Goal: Task Accomplishment & Management: Complete application form

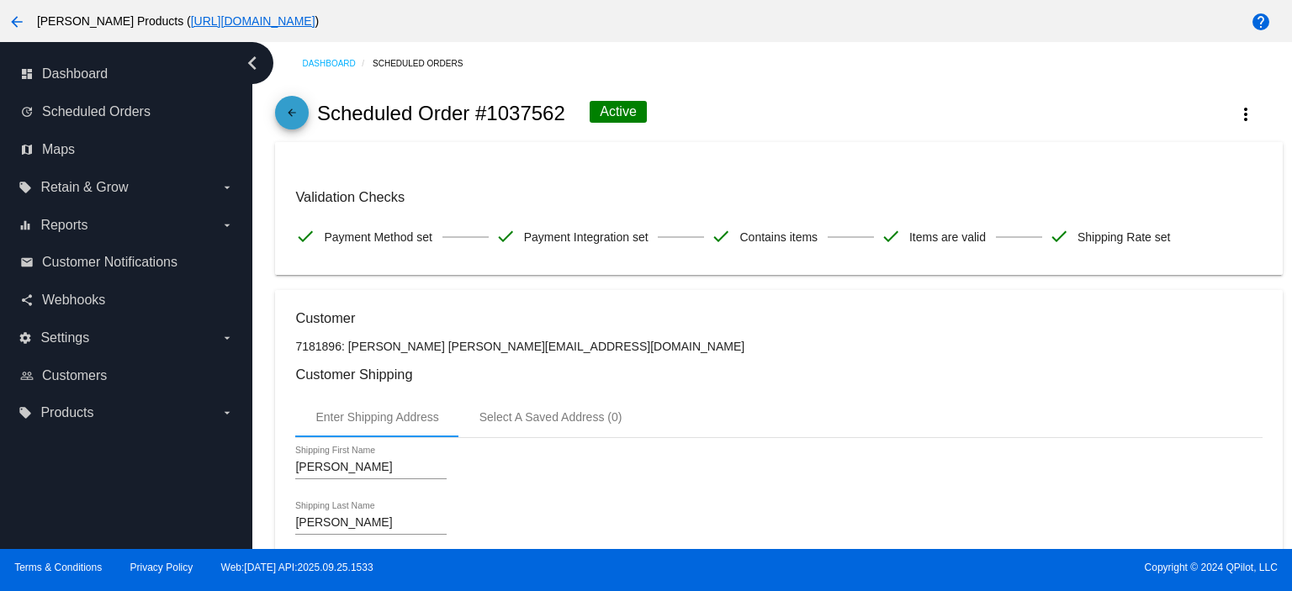
click at [293, 120] on mat-icon "arrow_back" at bounding box center [292, 117] width 20 height 20
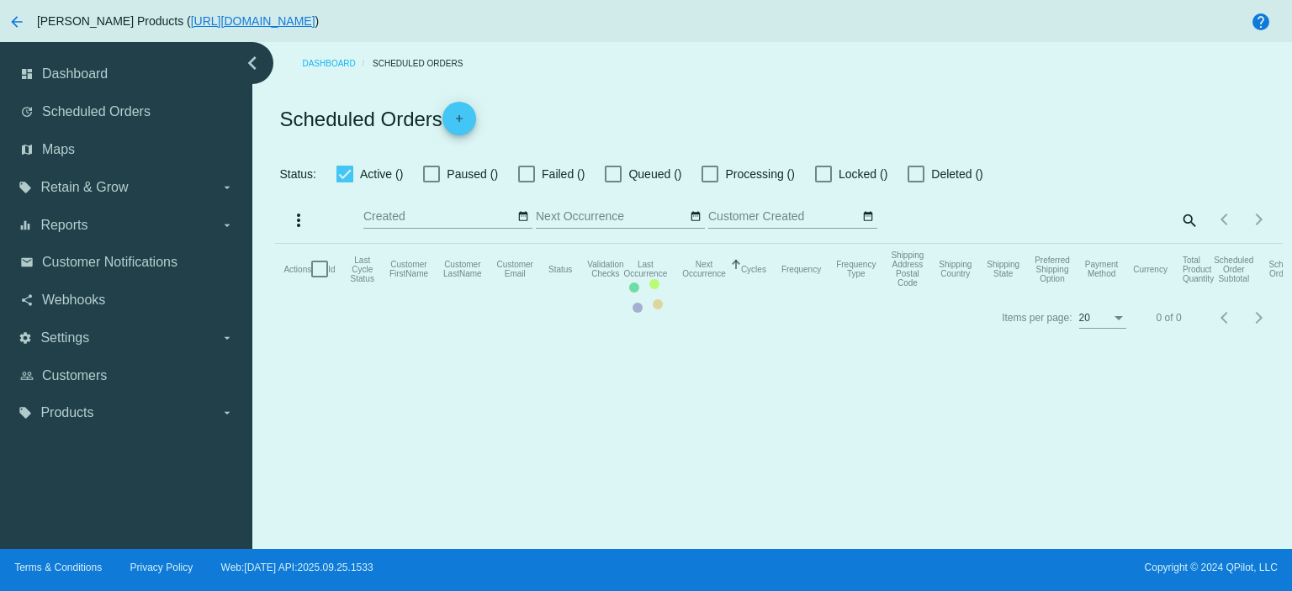
checkbox input "true"
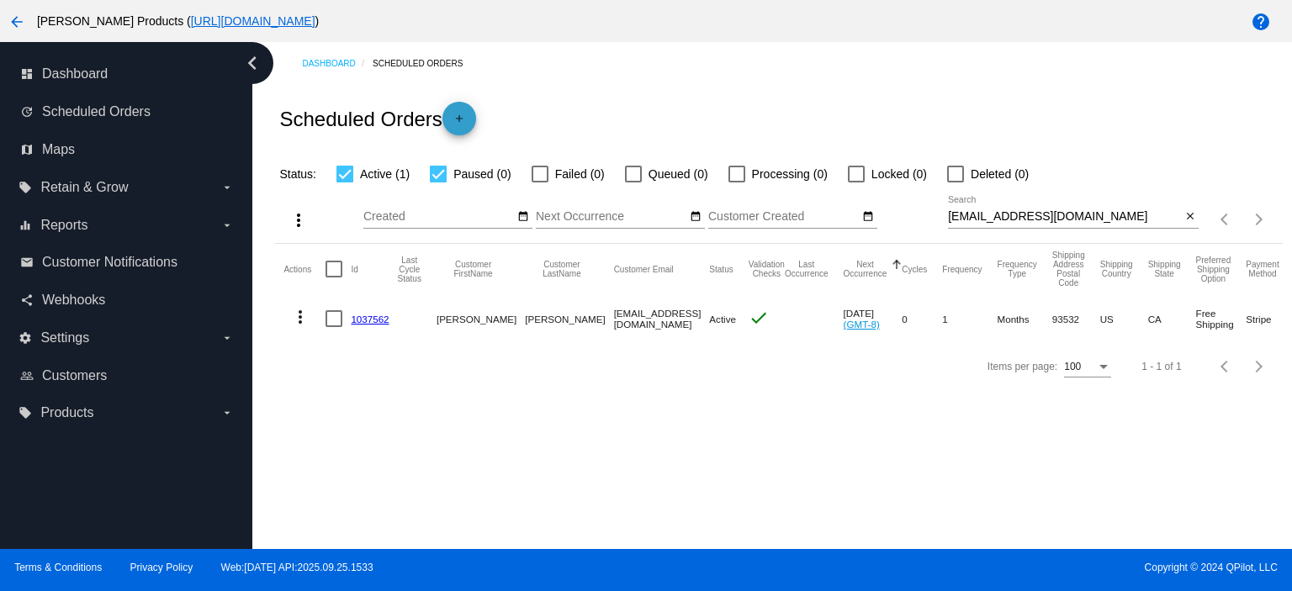
click at [461, 114] on mat-icon "add" at bounding box center [459, 123] width 20 height 20
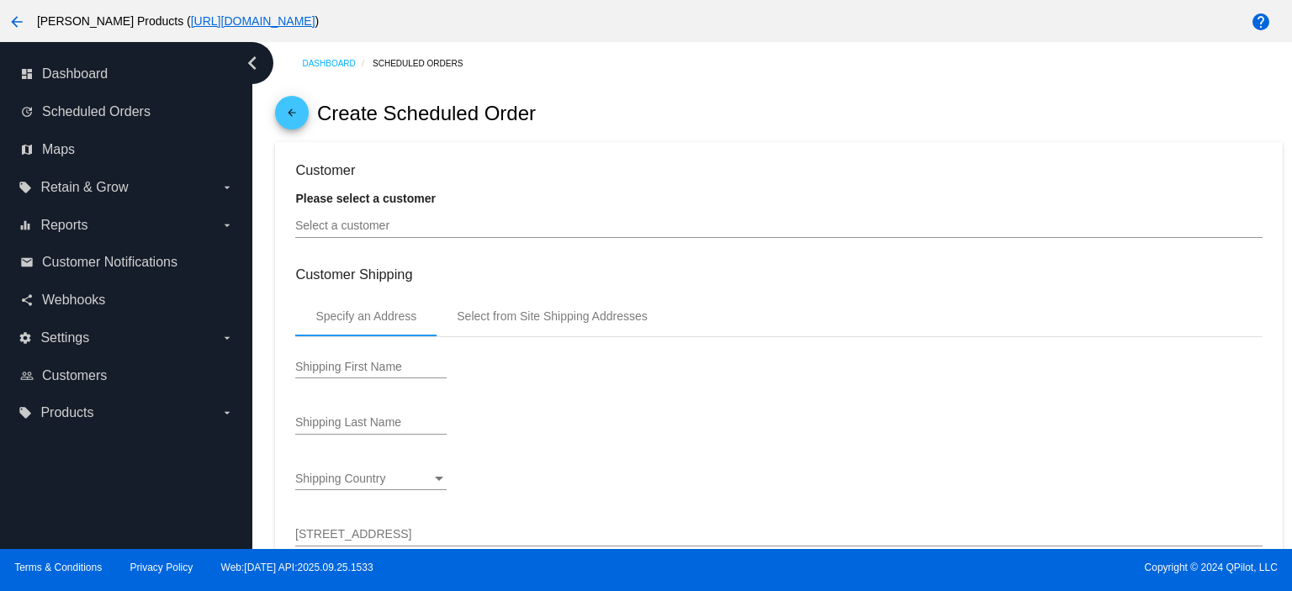
type input "[DATE]"
click at [404, 233] on input "Select a customer" at bounding box center [778, 226] width 967 height 13
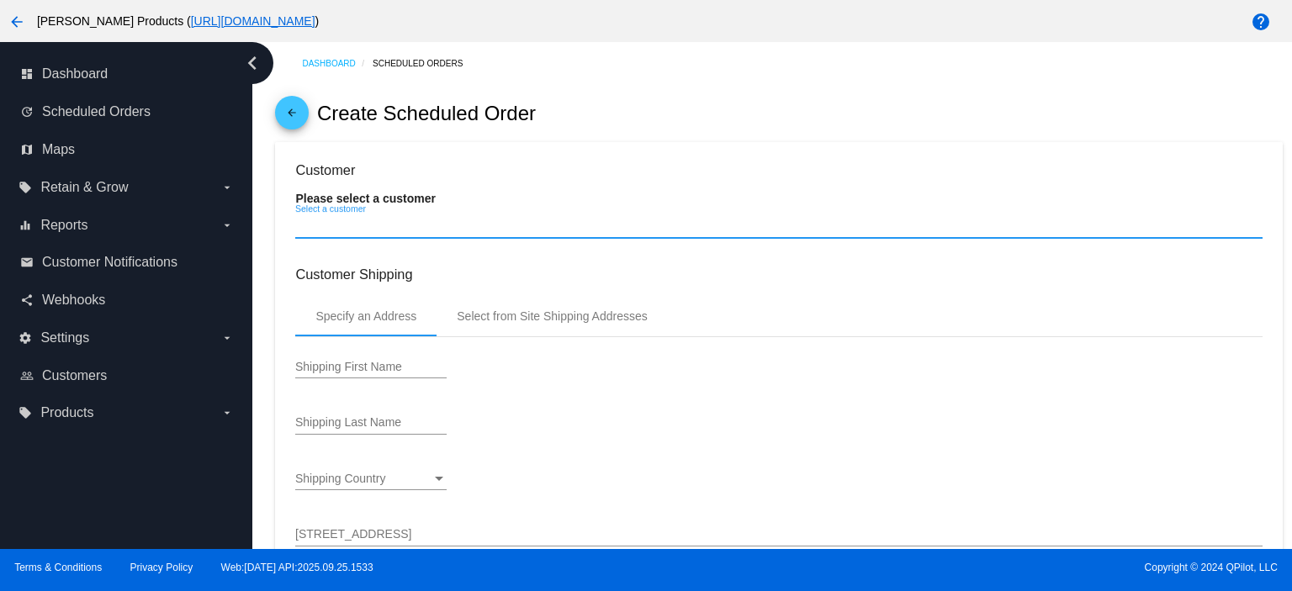
paste input "[EMAIL_ADDRESS][DOMAIN_NAME]"
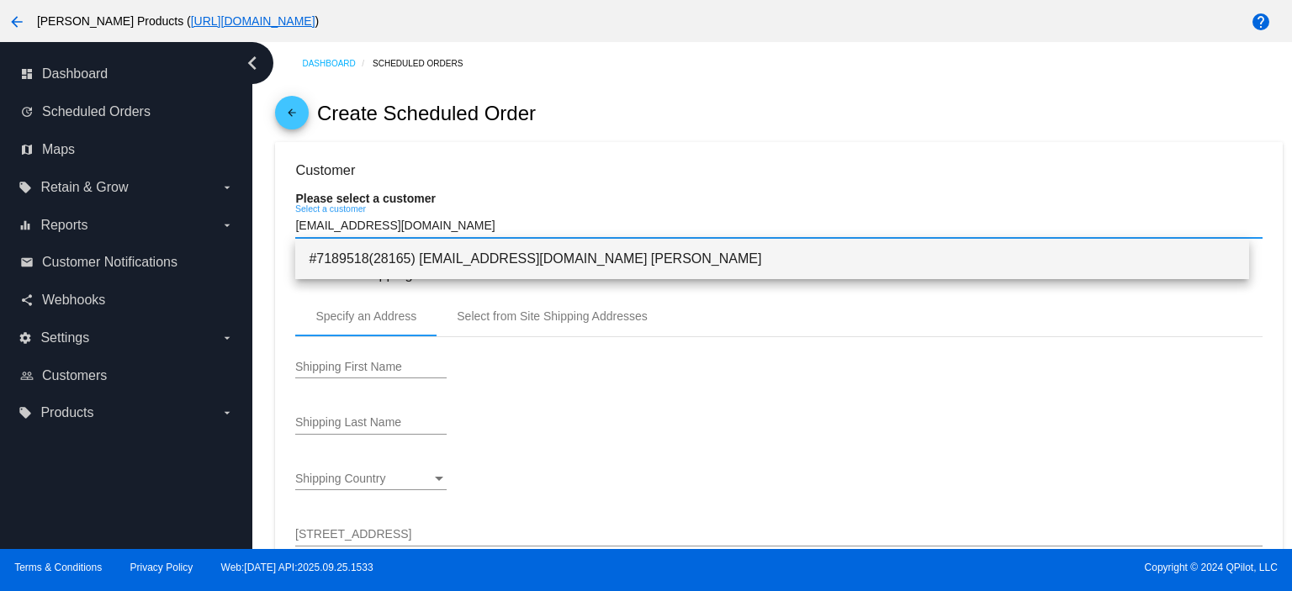
type input "[EMAIL_ADDRESS][DOMAIN_NAME]"
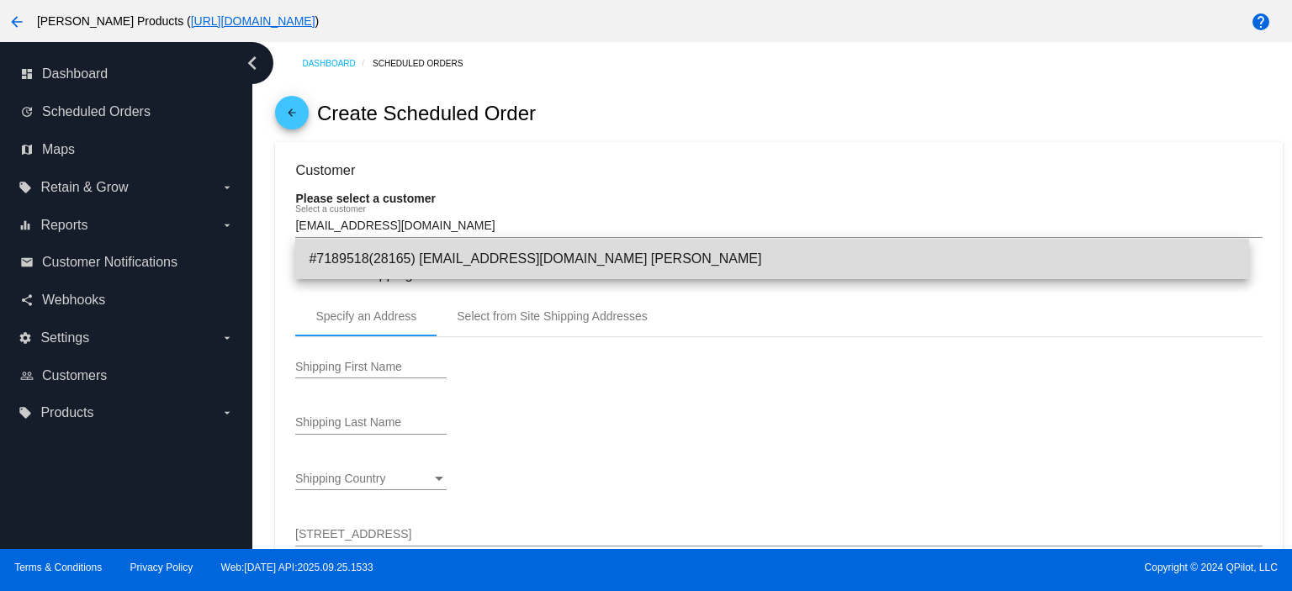
click at [478, 258] on span "#7189518(28165) [EMAIL_ADDRESS][DOMAIN_NAME] [PERSON_NAME]" at bounding box center [772, 259] width 927 height 40
type input "[PERSON_NAME]"
type input "[STREET_ADDRESS]"
type input "[GEOGRAPHIC_DATA]"
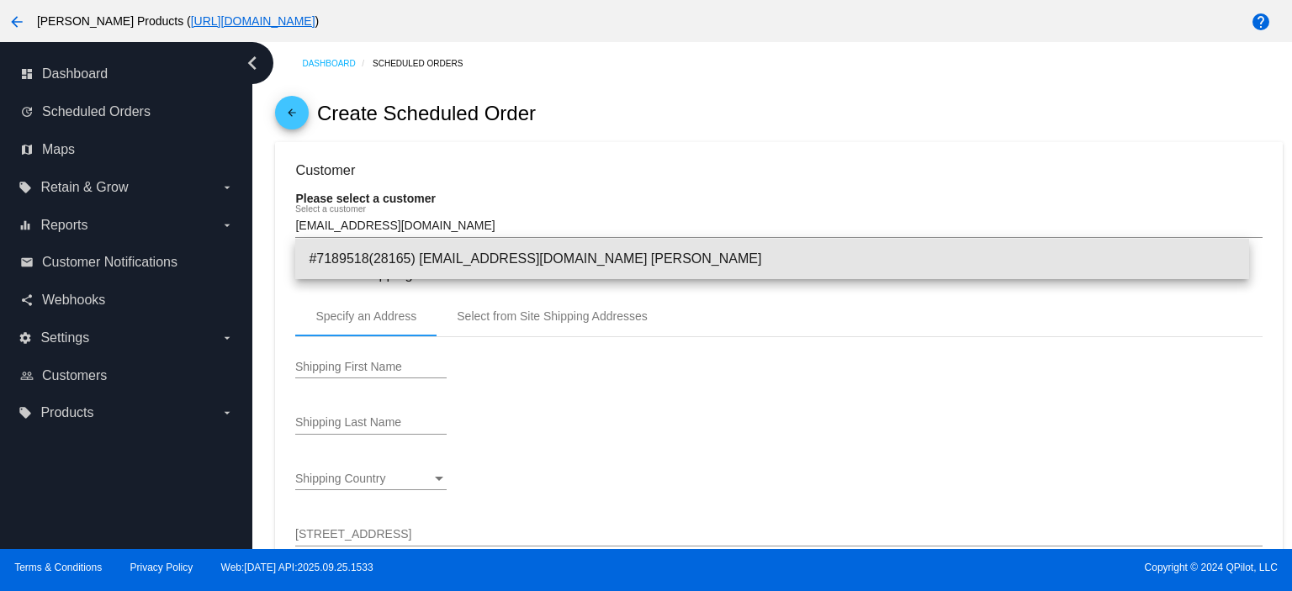
type input "22567"
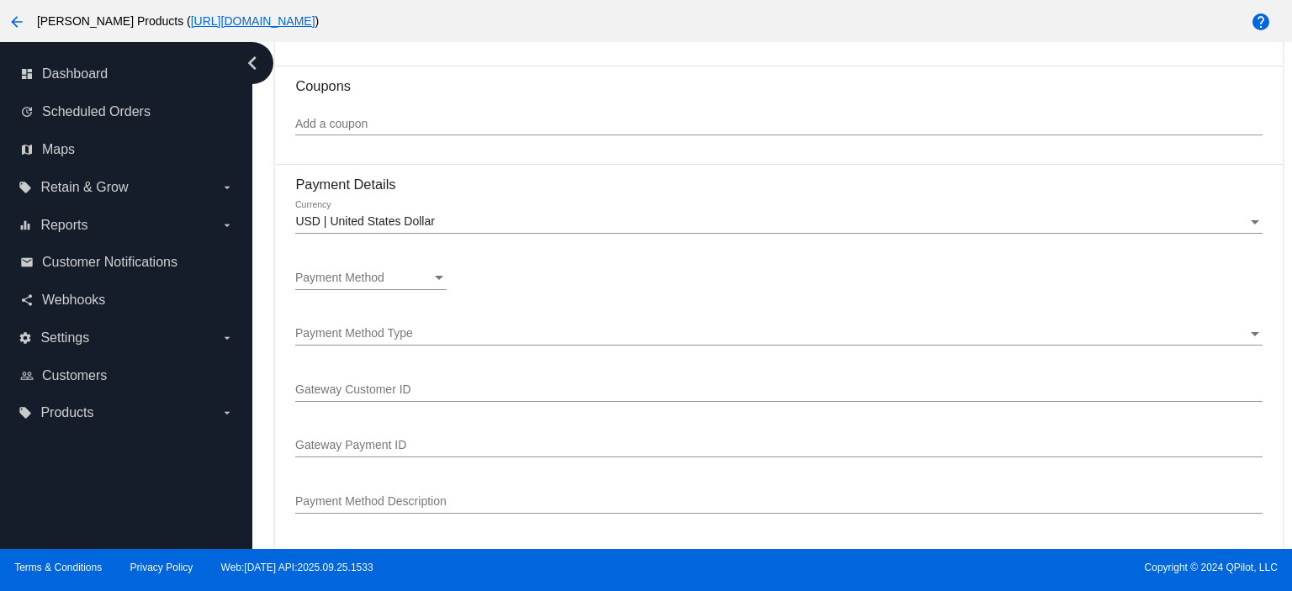
scroll to position [1010, 0]
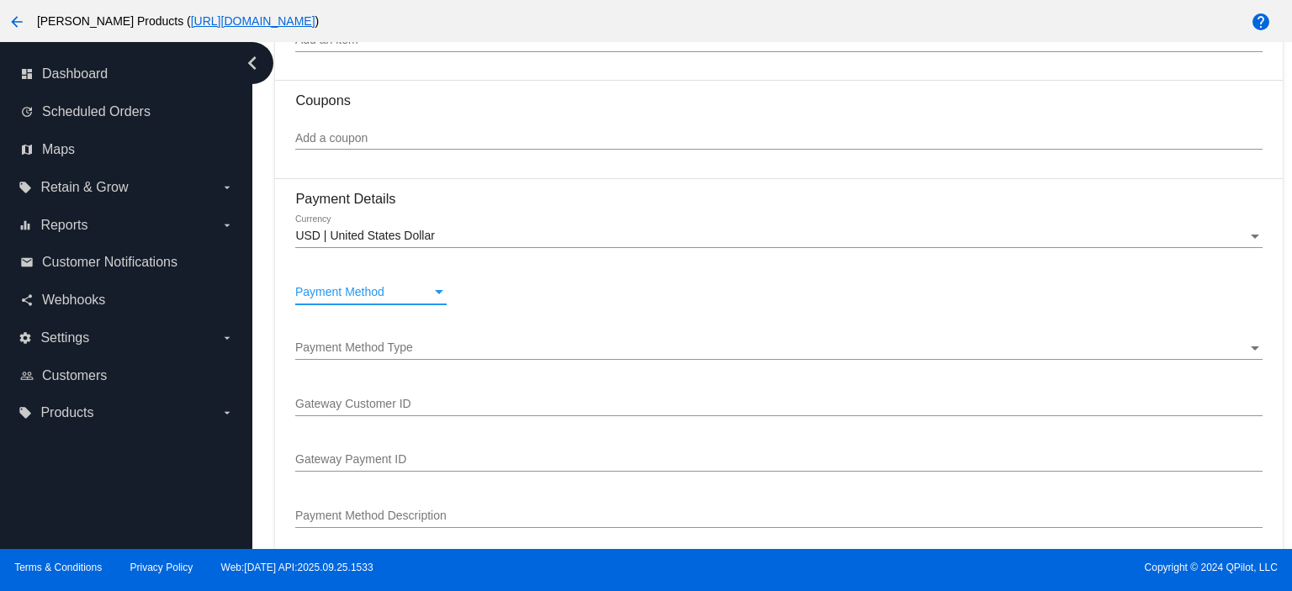
click at [339, 299] on span "Payment Method" at bounding box center [339, 291] width 89 height 13
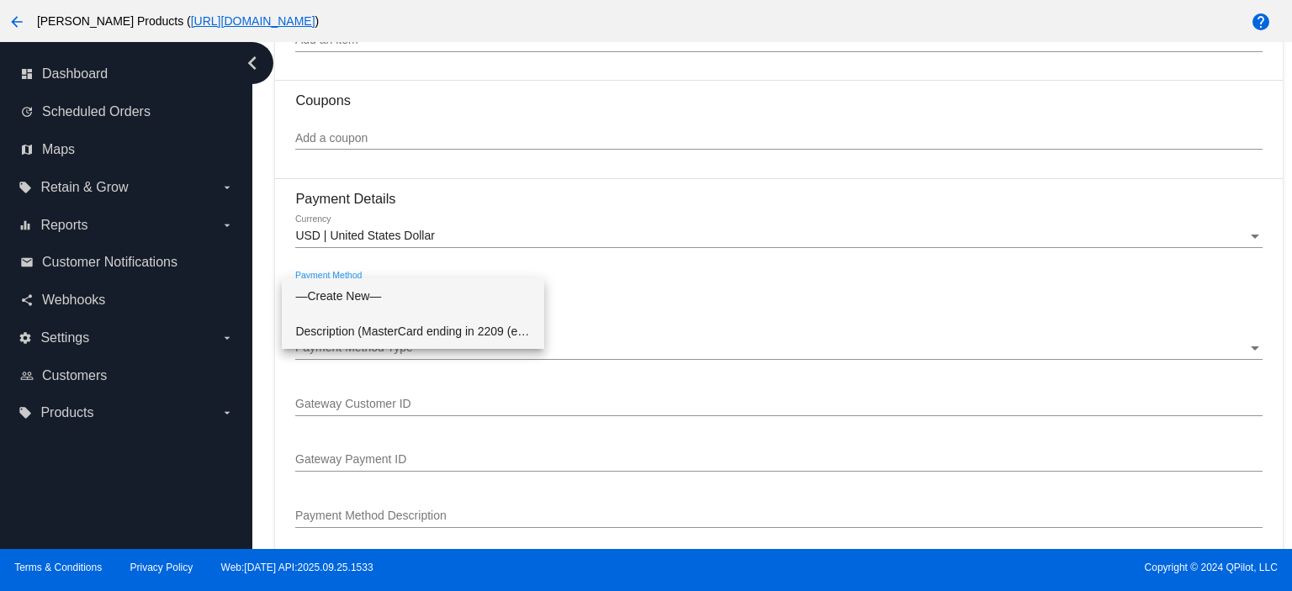
click at [347, 326] on span "Description (MasterCard ending in 2209 (expires [CREDIT_CARD_DATA])) GatewayCus…" at bounding box center [413, 331] width 236 height 35
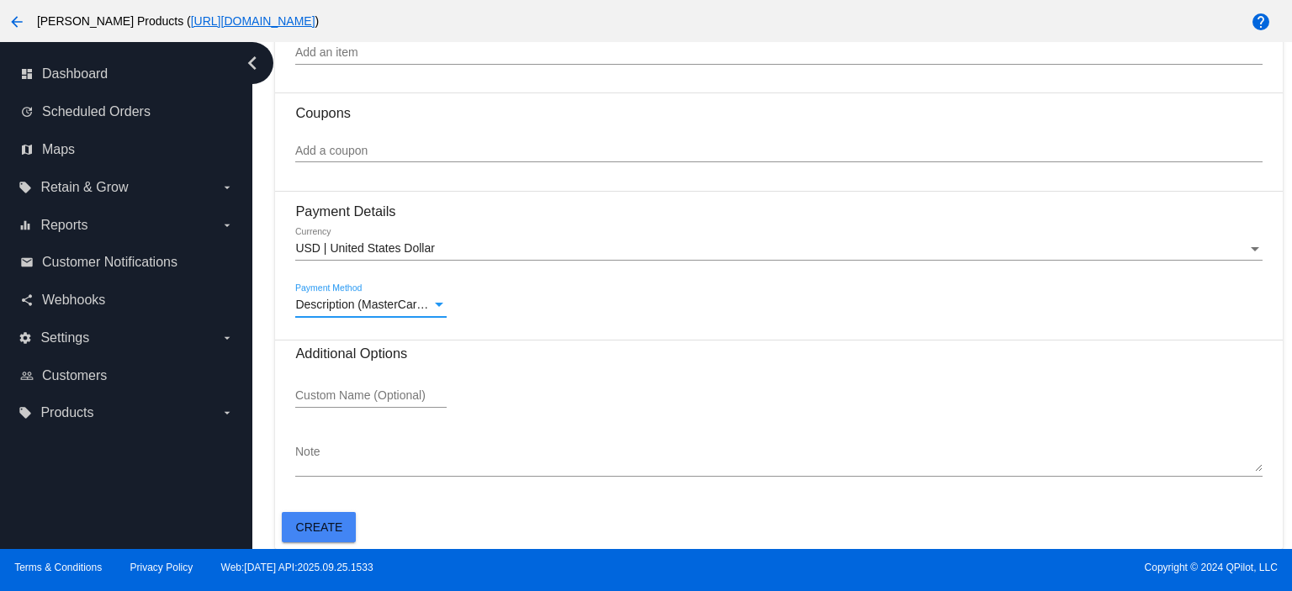
scroll to position [777, 0]
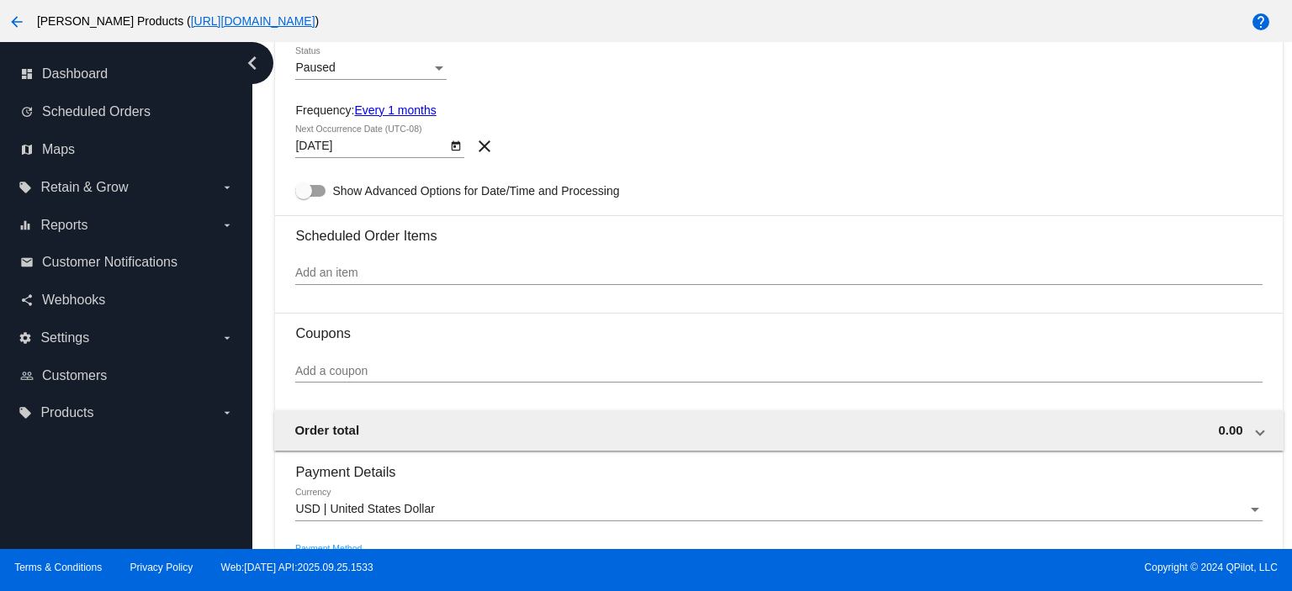
click at [369, 279] on input "Add an item" at bounding box center [778, 273] width 967 height 13
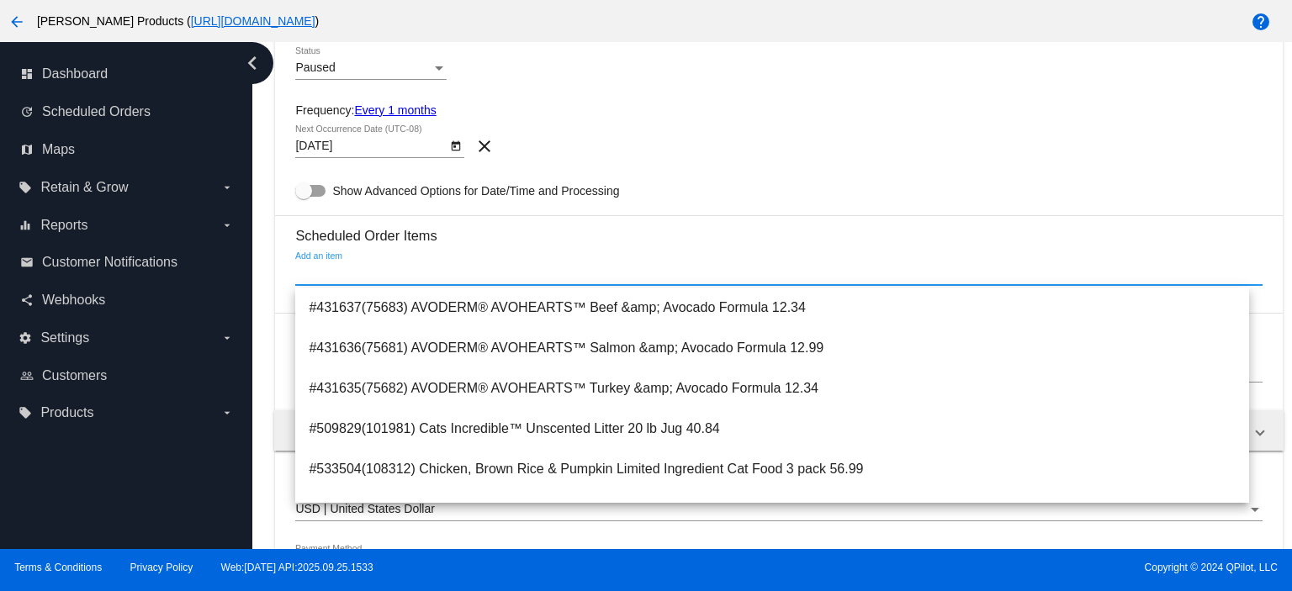
paste input "LPPBR400-4"
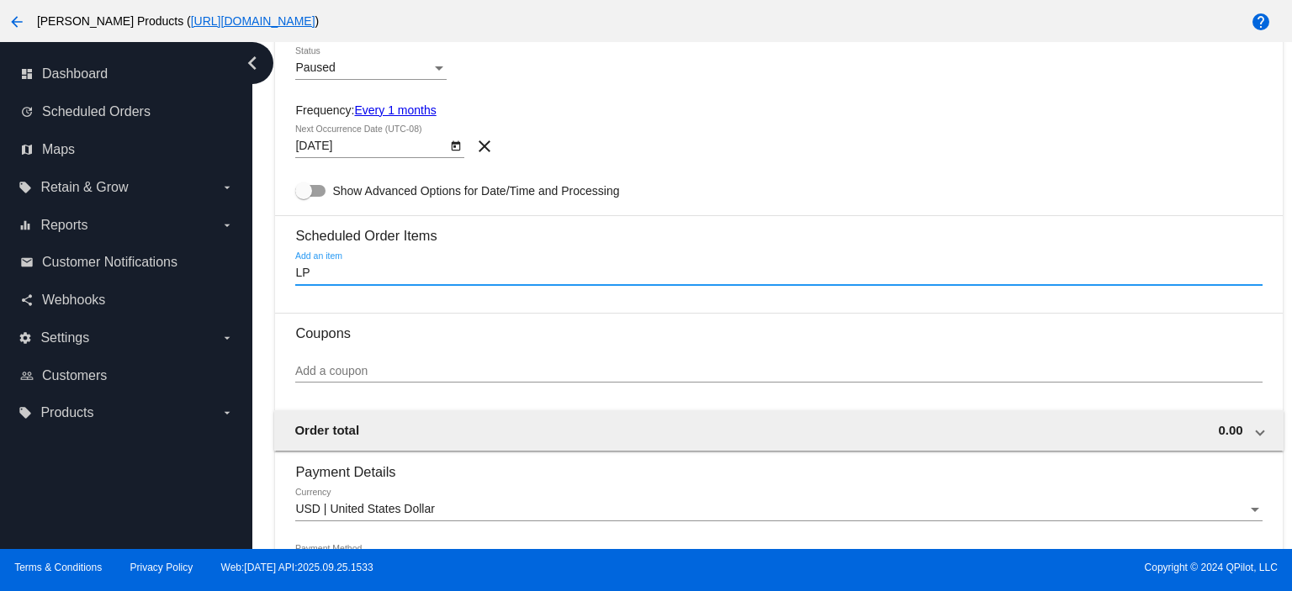
type input "L"
type input "beef"
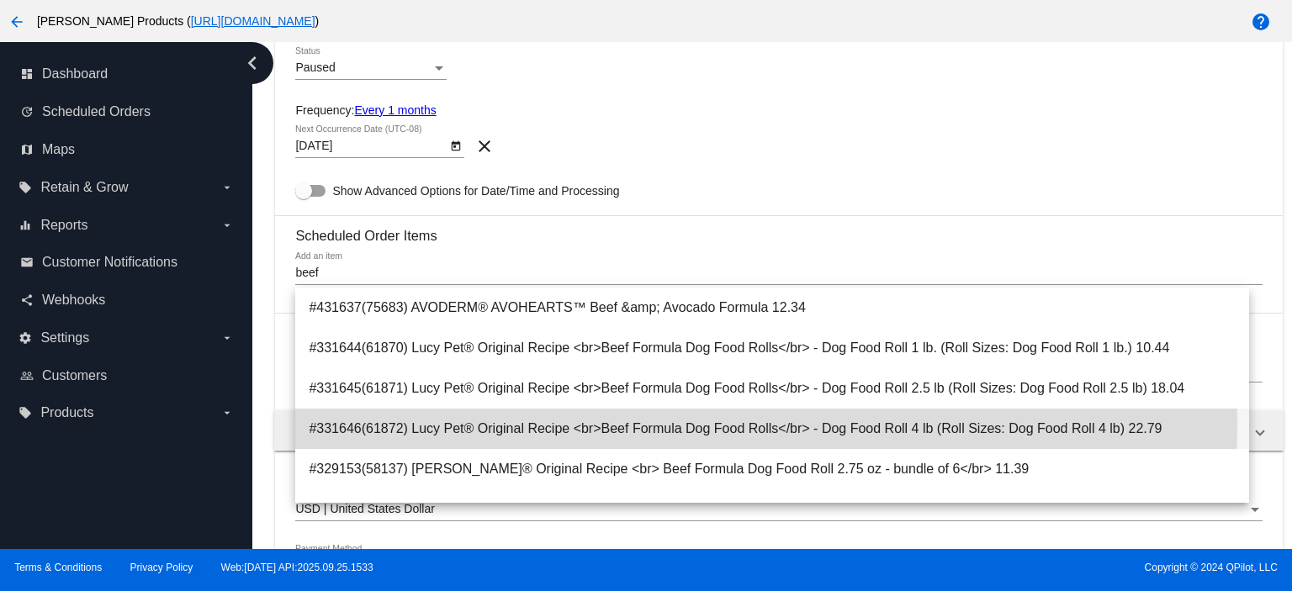
click at [614, 423] on span "#331646(61872) Lucy Pet® Original Recipe <br>Beef Formula Dog Food Rolls</br> -…" at bounding box center [772, 429] width 927 height 40
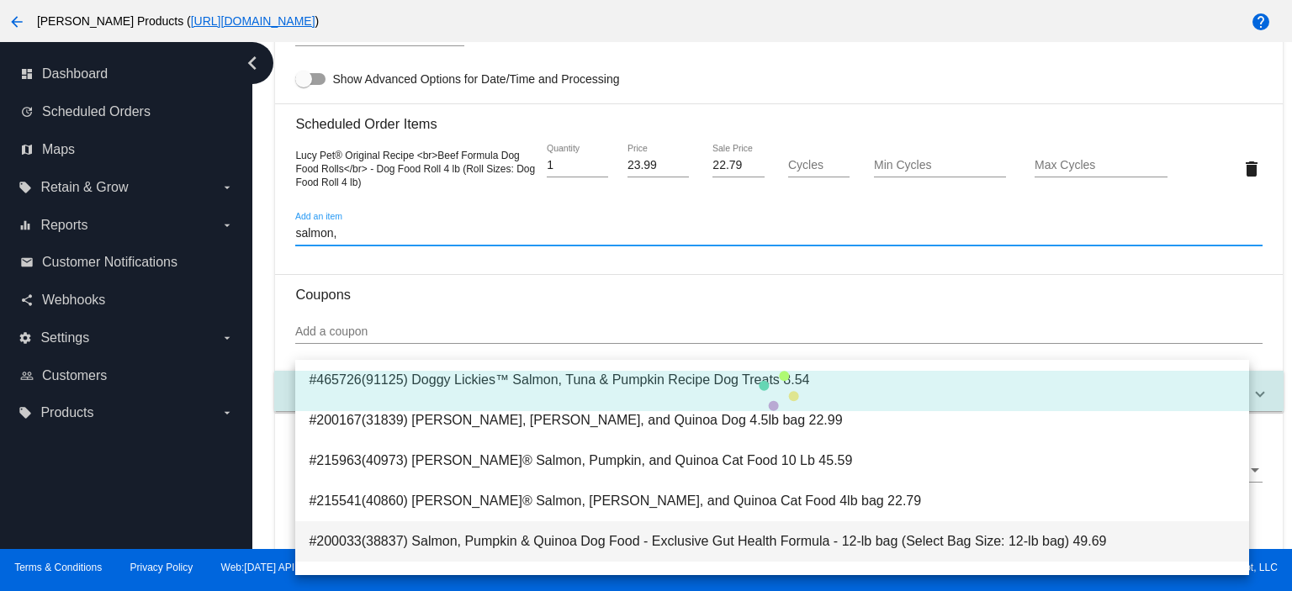
scroll to position [112, 0]
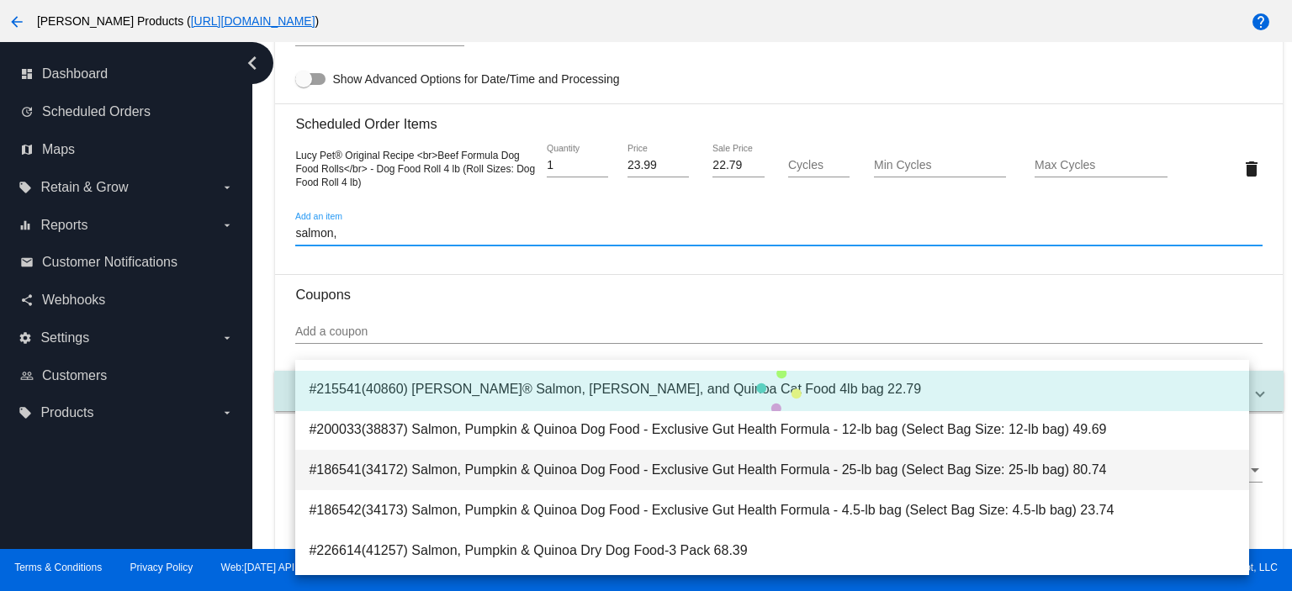
type input "salmon,"
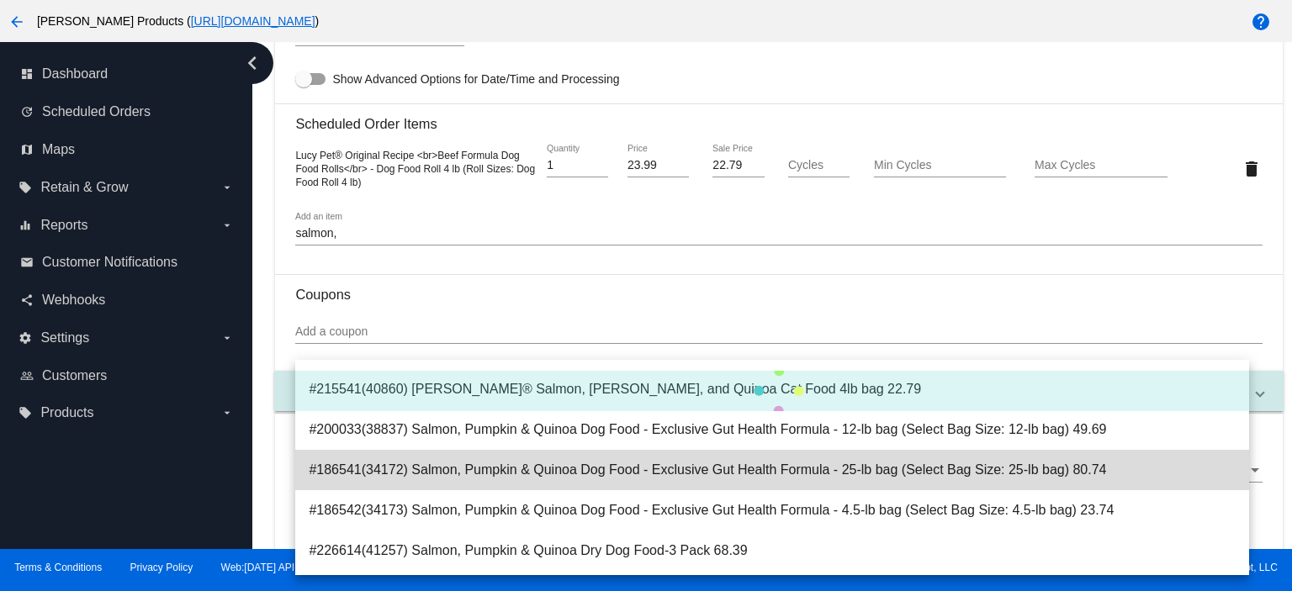
click at [814, 480] on span "#186541(34172) Salmon, Pumpkin & Quinoa Dog Food - Exclusive Gut Health Formula…" at bounding box center [772, 470] width 927 height 40
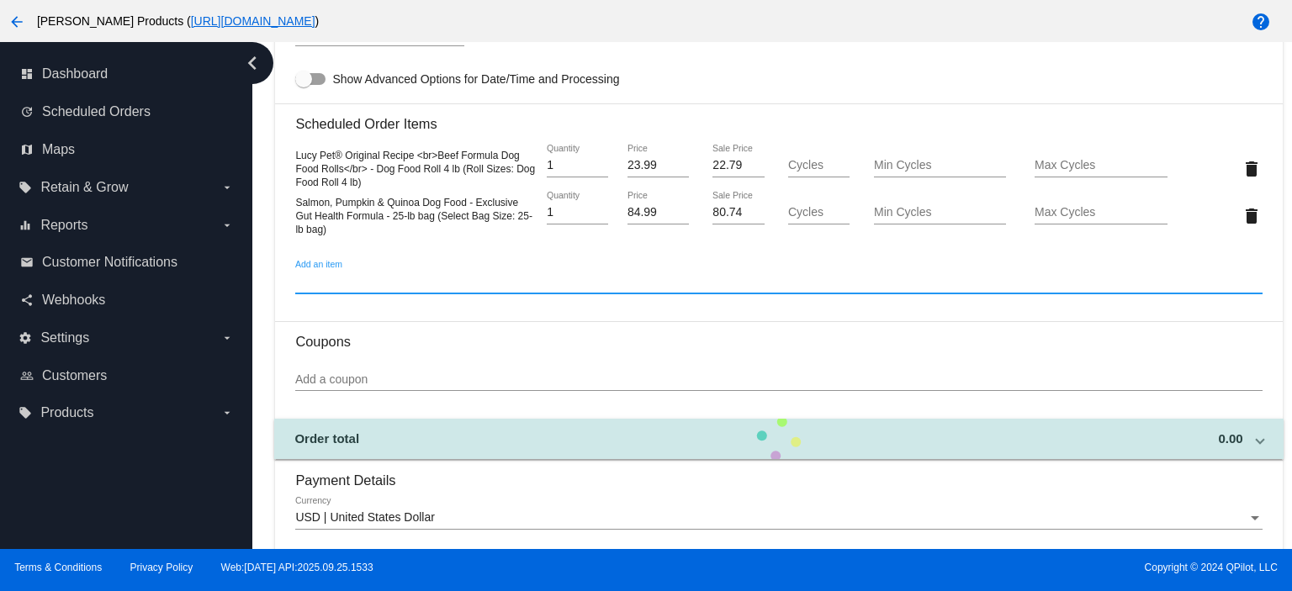
click at [323, 385] on input "Add a coupon" at bounding box center [778, 380] width 967 height 13
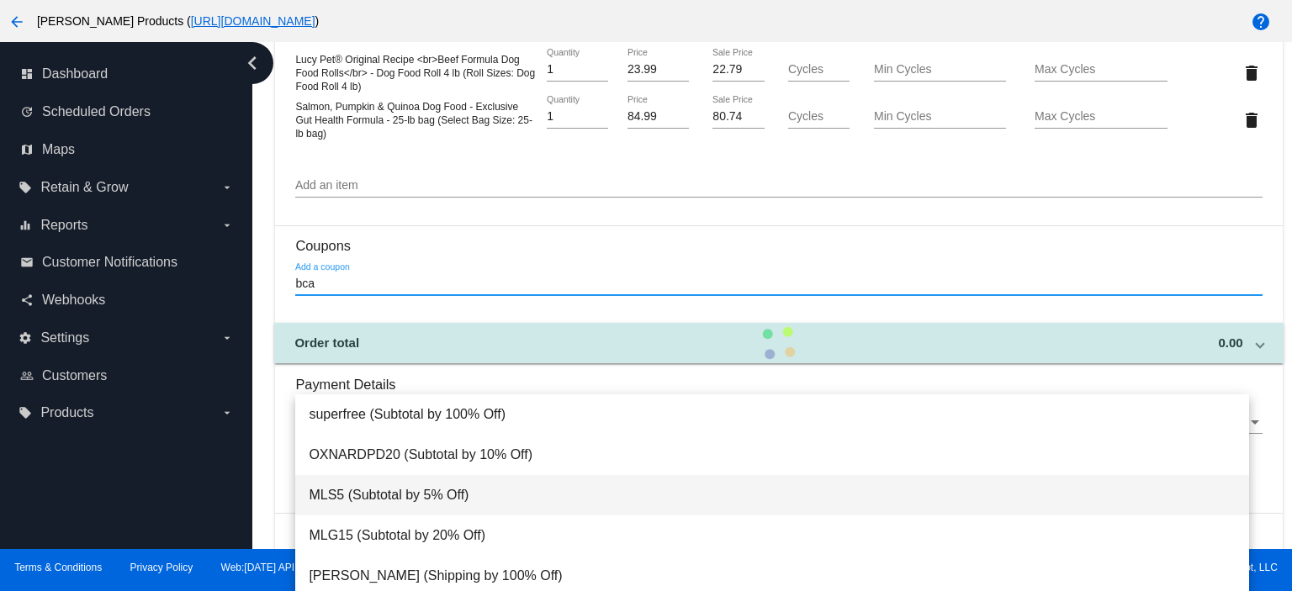
scroll to position [1113, 0]
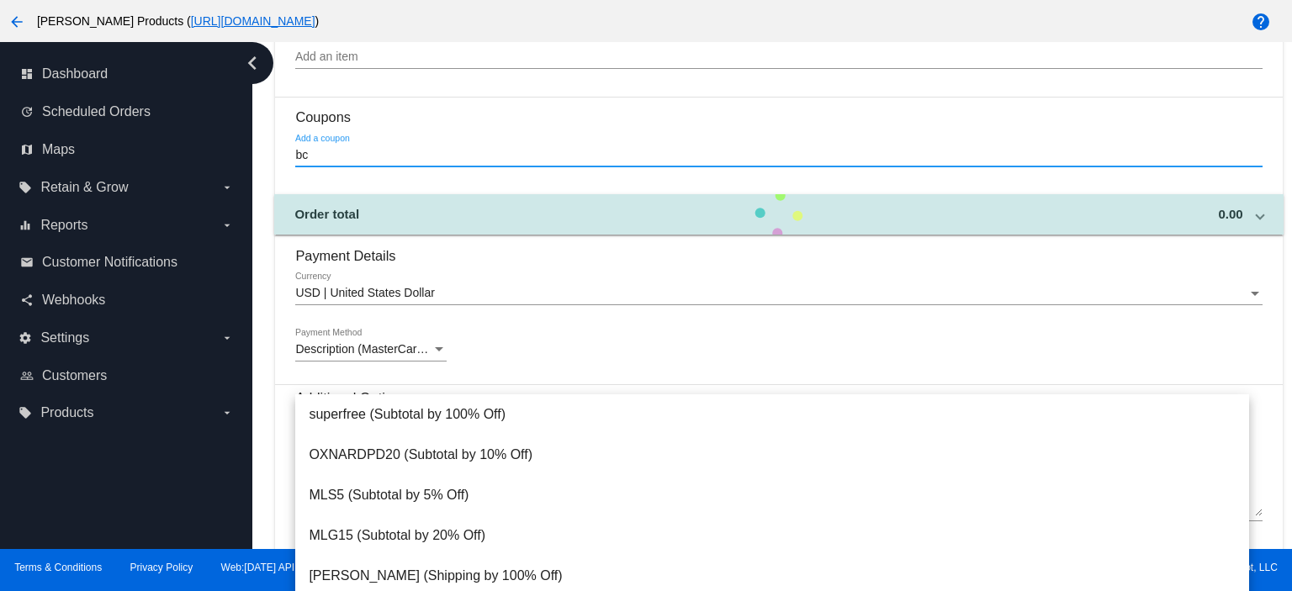
type input "b"
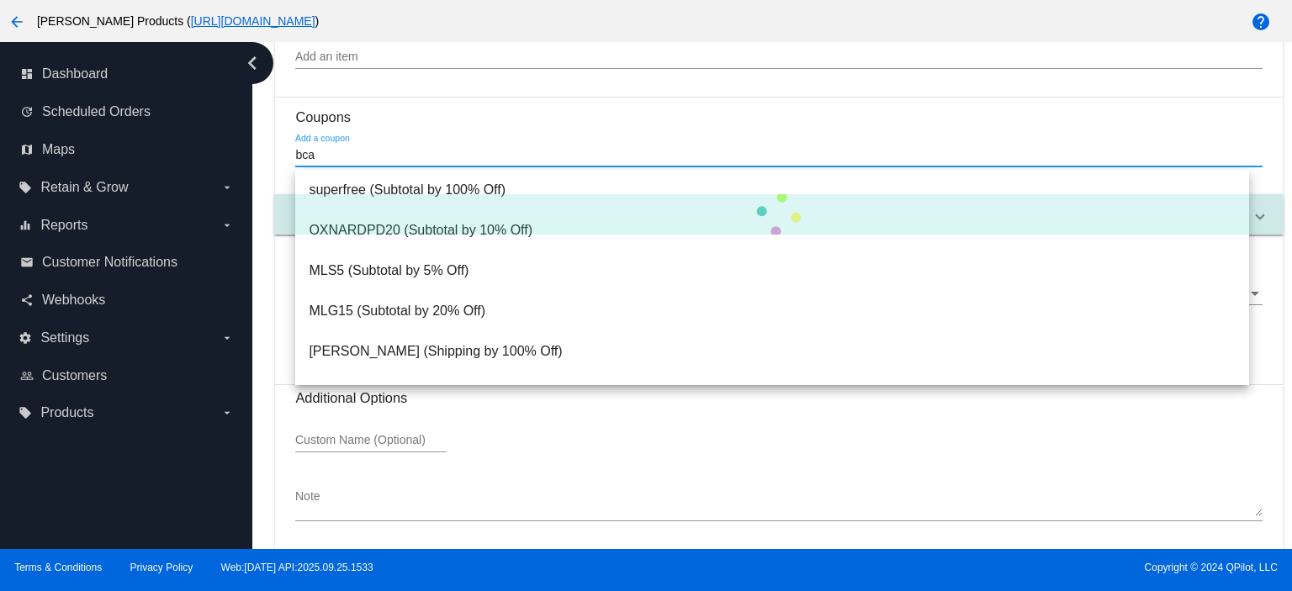
click at [343, 151] on input "bca" at bounding box center [778, 155] width 967 height 13
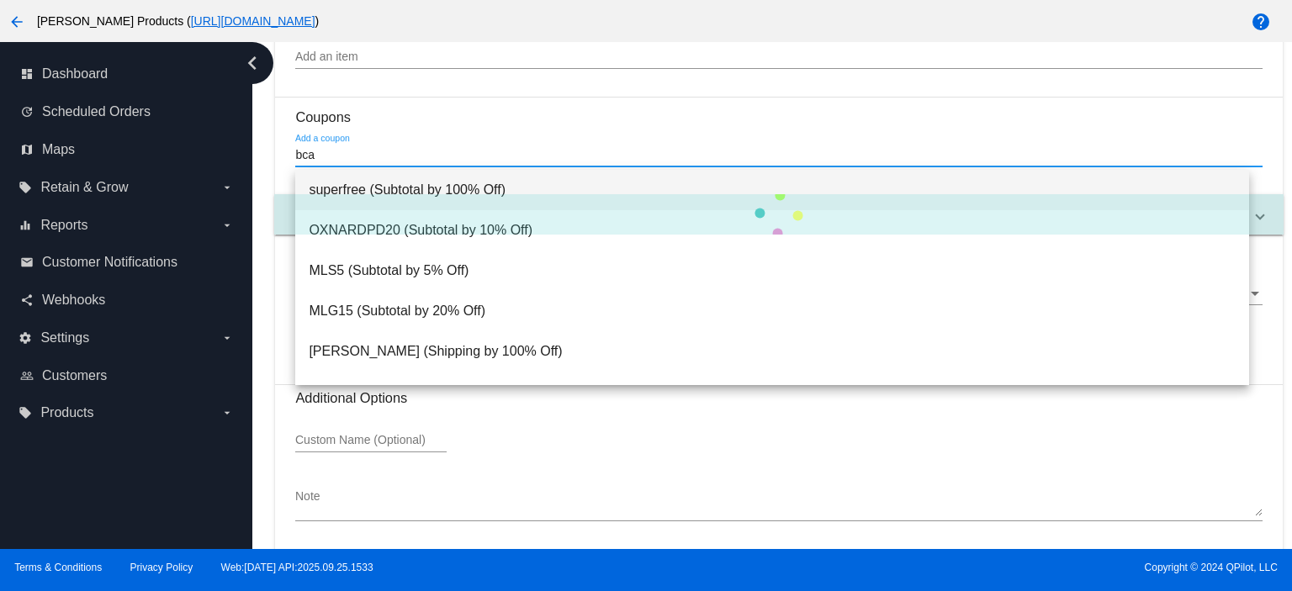
scroll to position [888, 0]
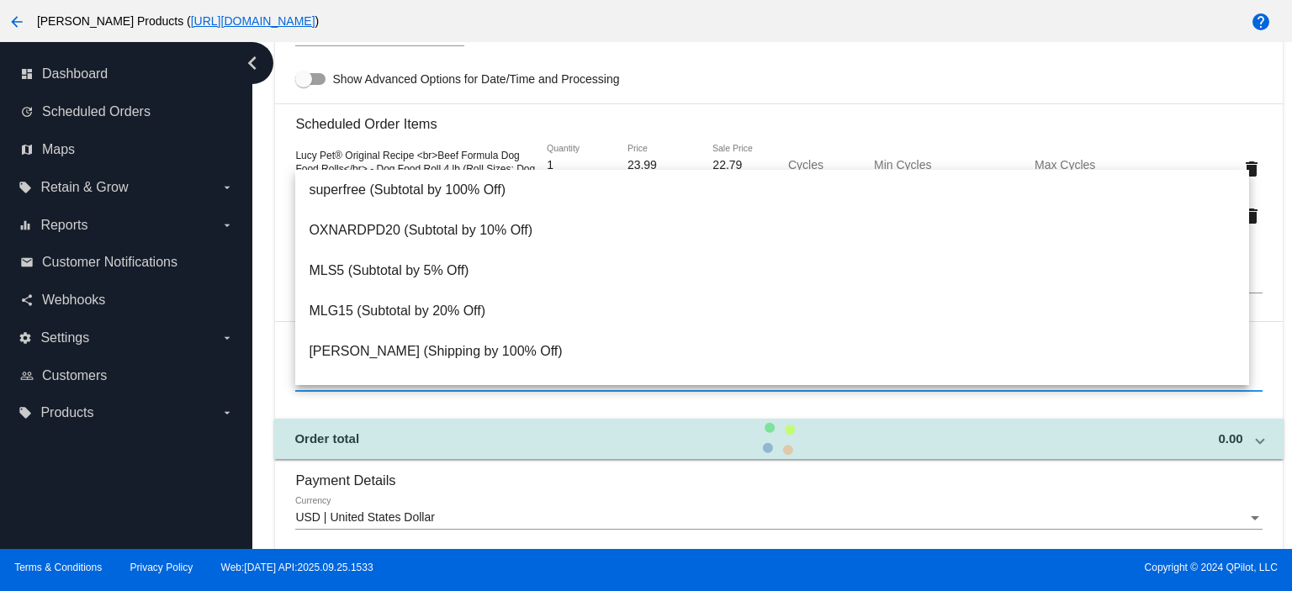
type input "bca"
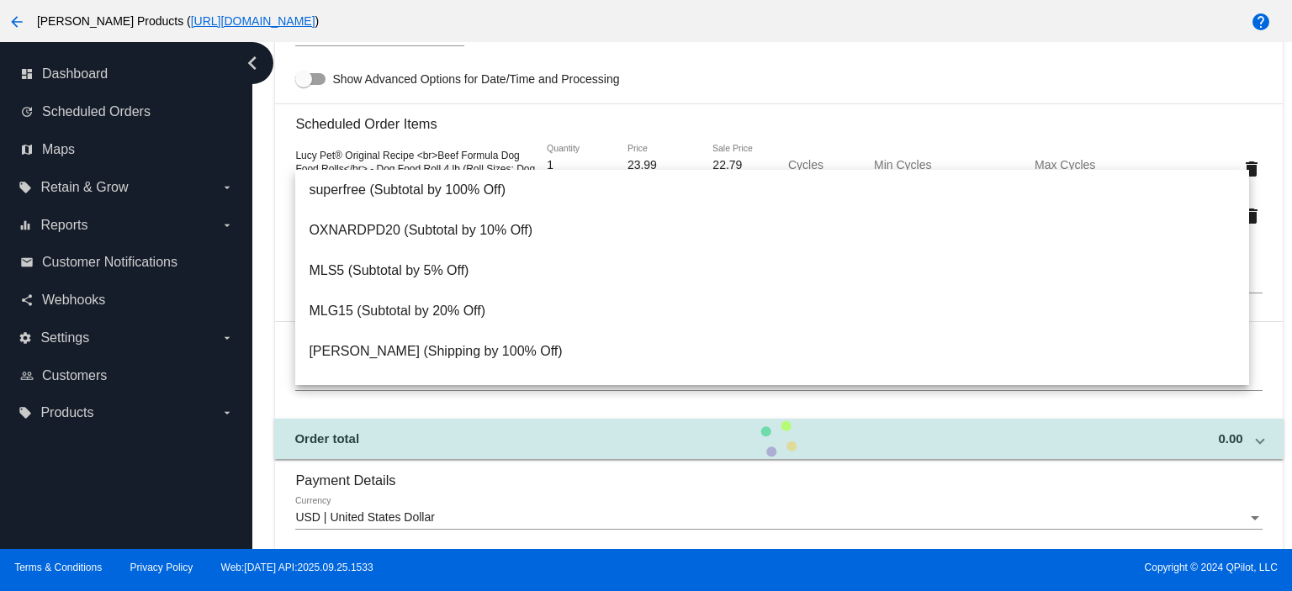
click at [682, 90] on mat-card-content "Customer 7189518(28165): [PERSON_NAME] [EMAIL_ADDRESS][DOMAIN_NAME] Select a cu…" at bounding box center [778, 18] width 967 height 1488
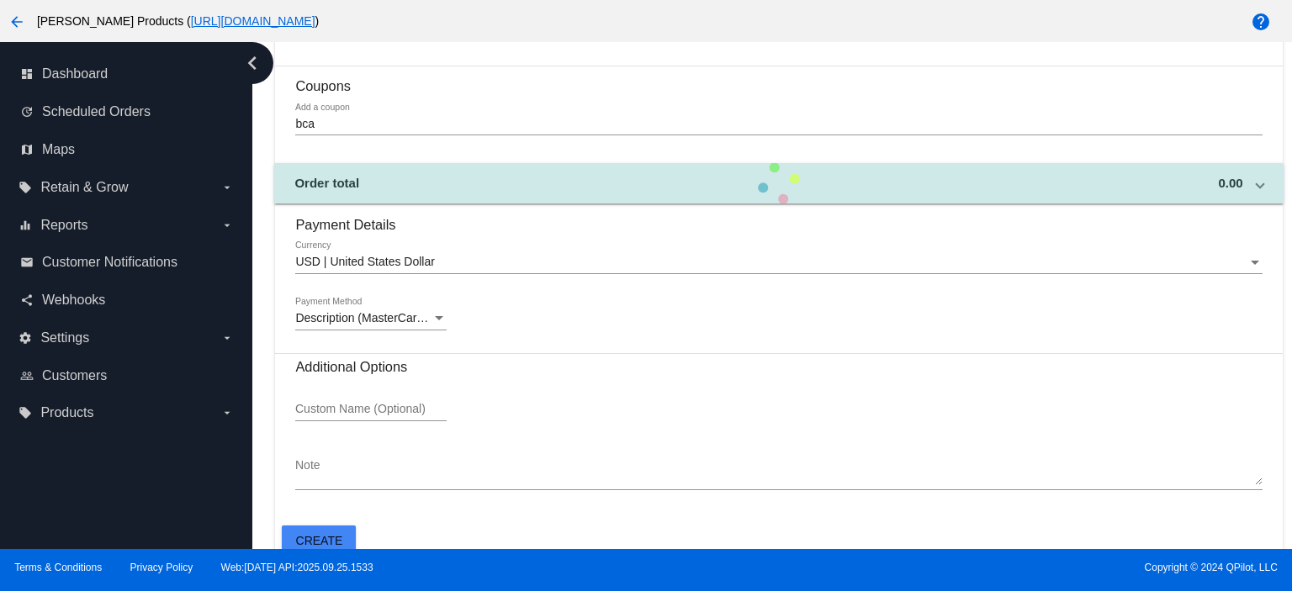
scroll to position [1161, 0]
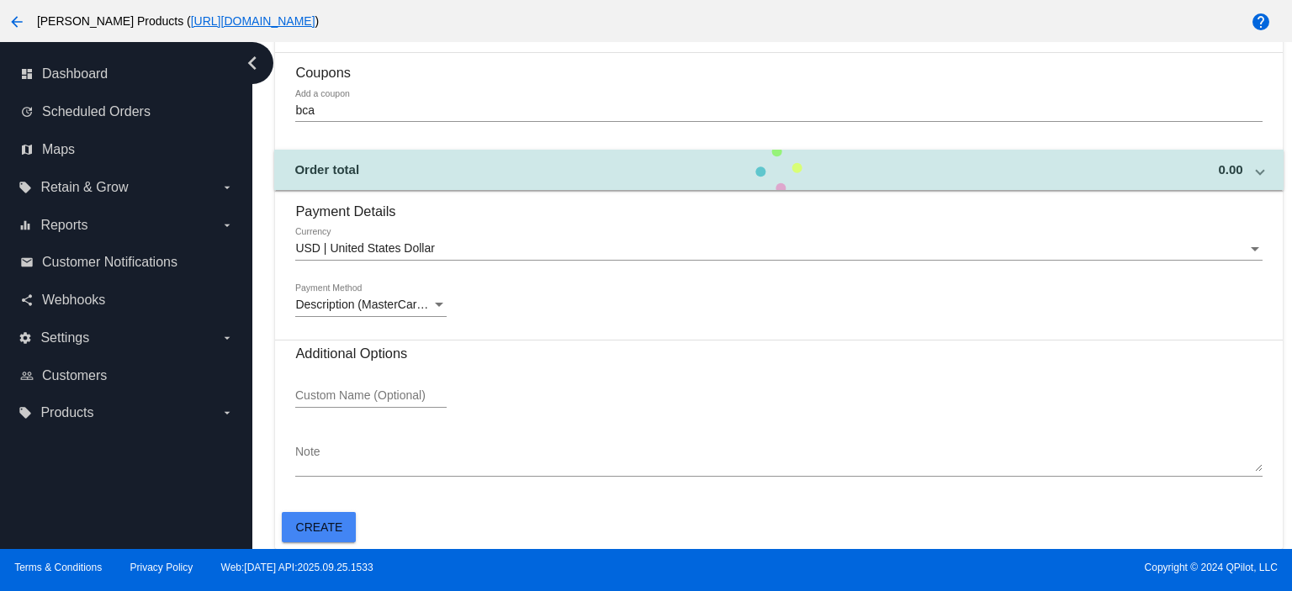
click at [303, 524] on span "Create" at bounding box center [319, 527] width 47 height 13
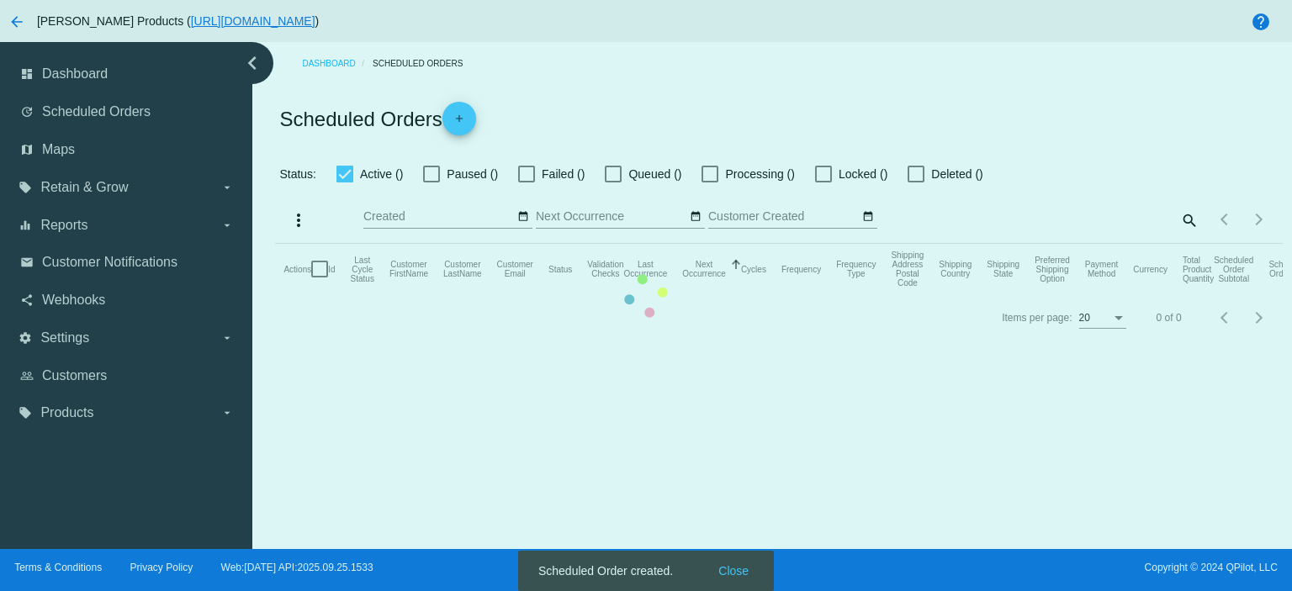
checkbox input "true"
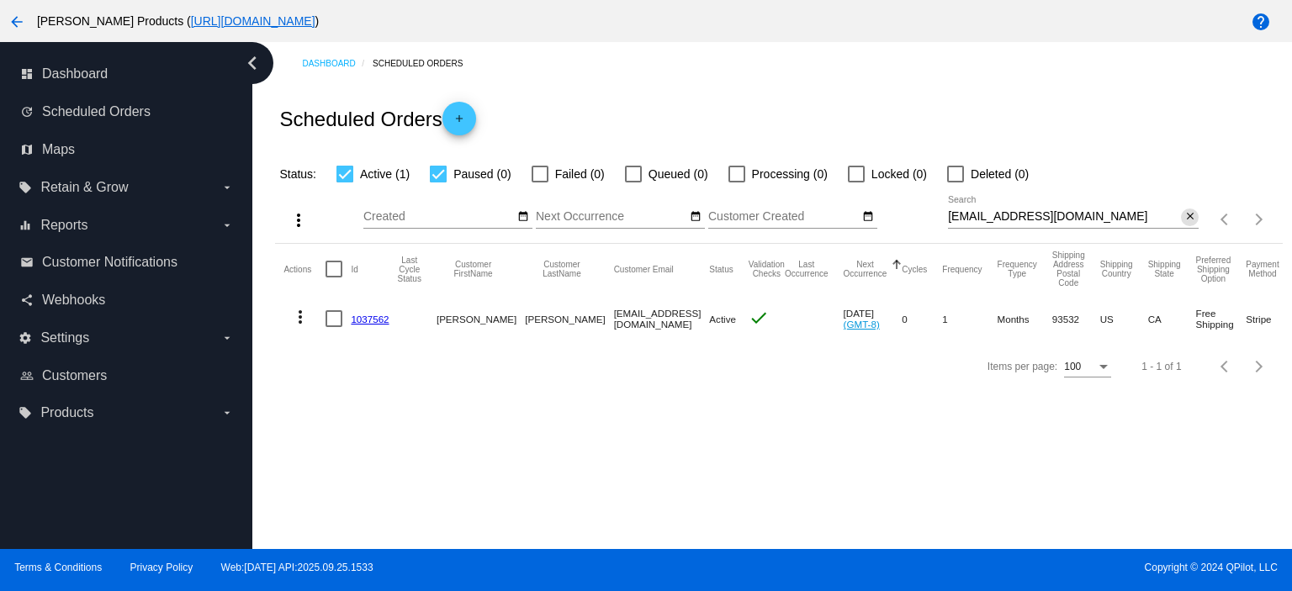
click at [1188, 217] on mat-icon "close" at bounding box center [1191, 216] width 12 height 13
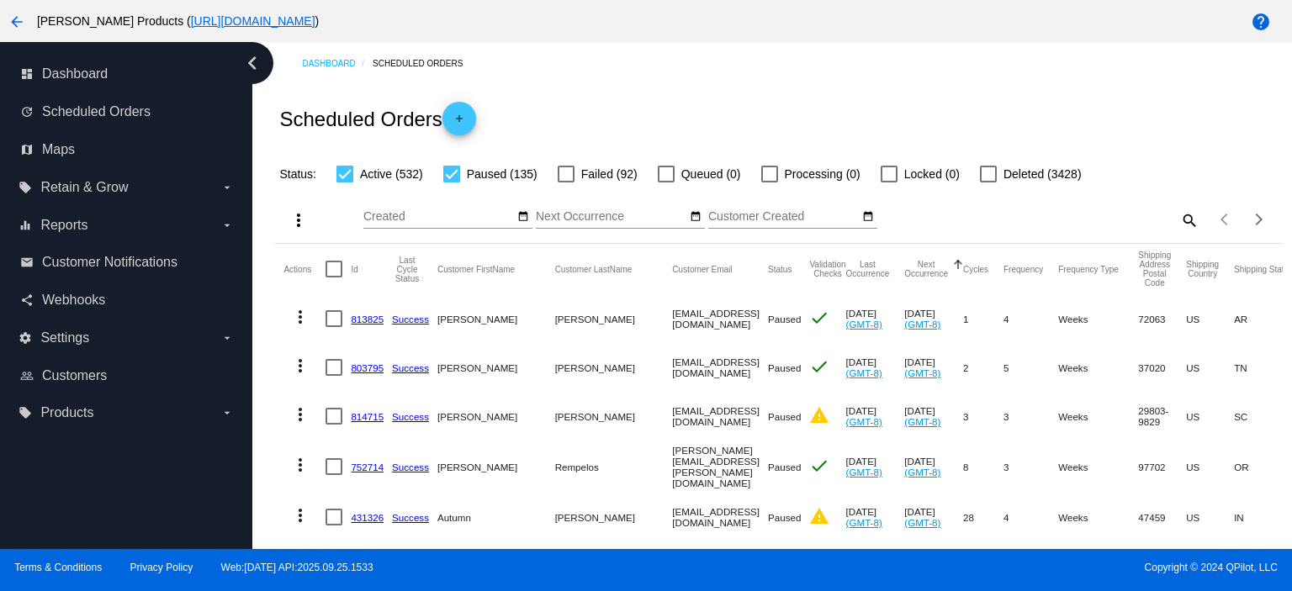
click at [1179, 218] on mat-icon "search" at bounding box center [1189, 220] width 20 height 26
click at [979, 216] on input "Search" at bounding box center [1073, 216] width 251 height 13
paste input "[EMAIL_ADDRESS][DOMAIN_NAME]"
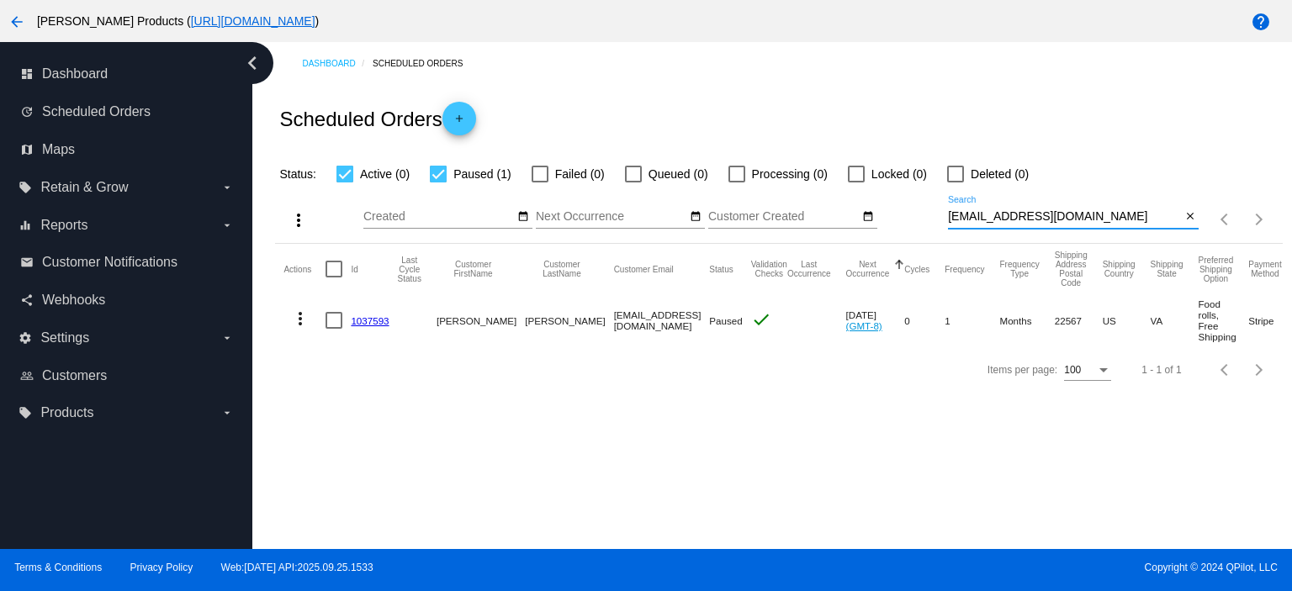
type input "[EMAIL_ADDRESS][DOMAIN_NAME]"
click at [370, 322] on link "1037593" at bounding box center [370, 321] width 38 height 11
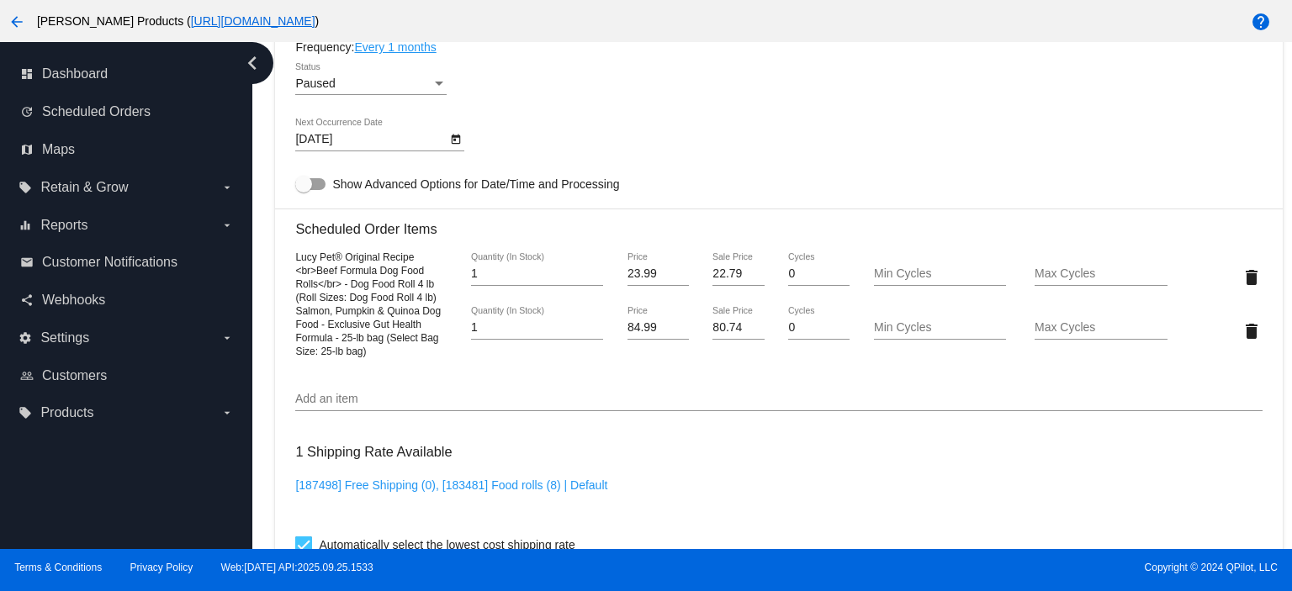
scroll to position [1122, 0]
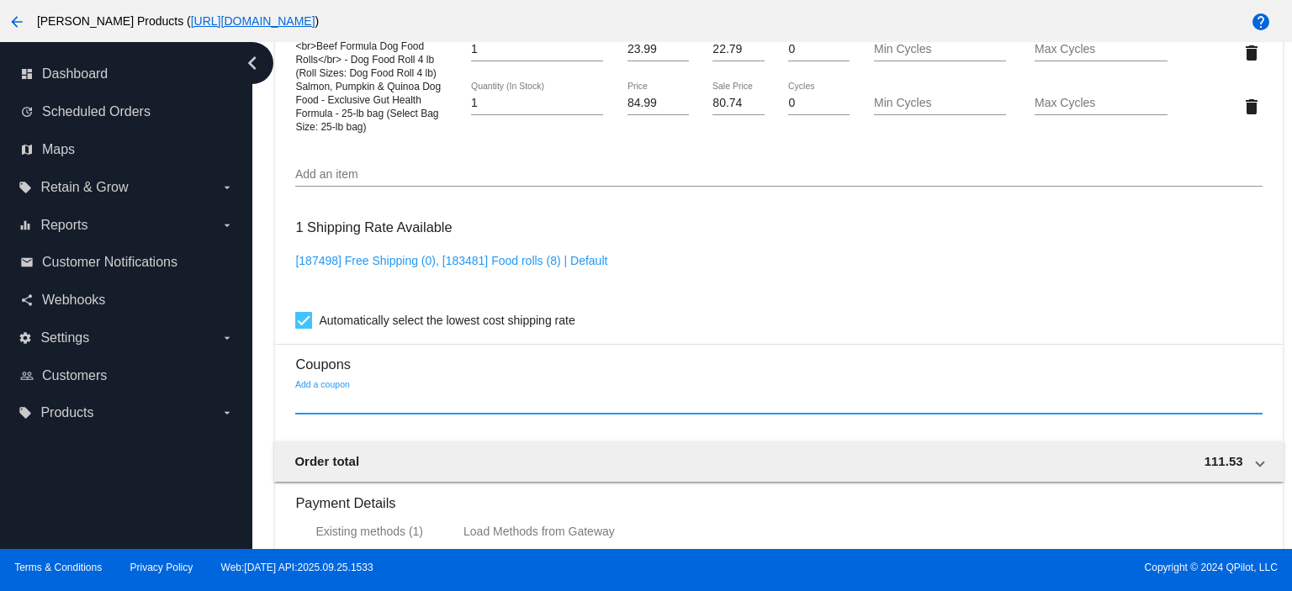
click at [317, 409] on input "Add a coupon" at bounding box center [778, 401] width 967 height 13
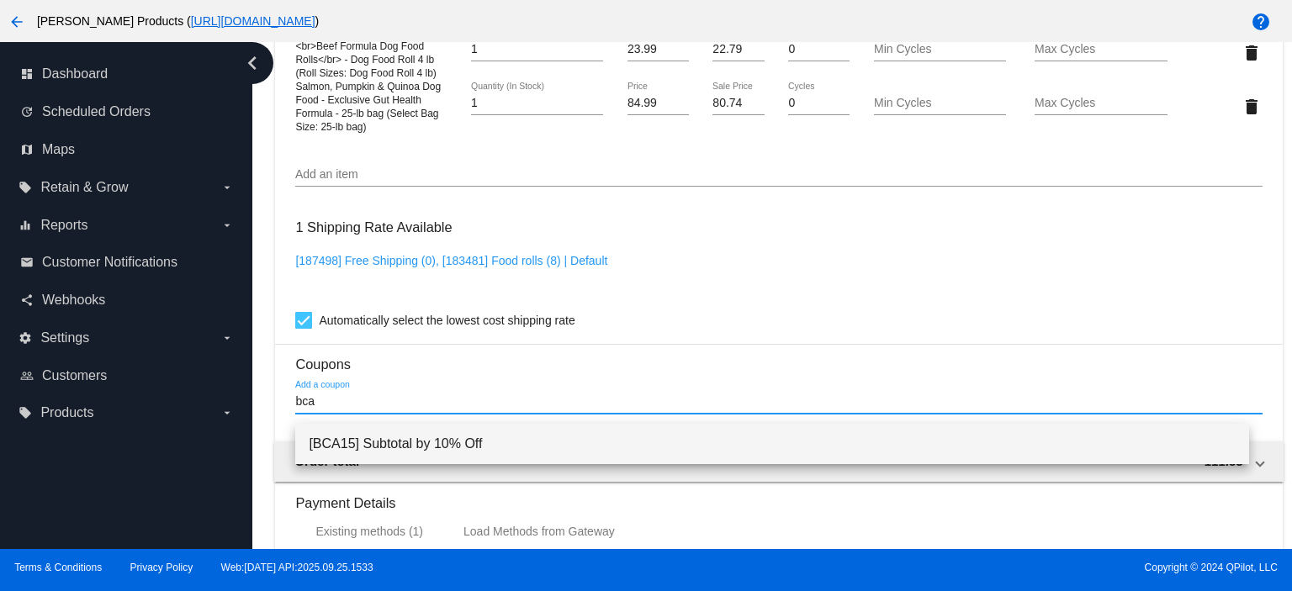
type input "bca"
click at [352, 448] on span "[BCA15] Subtotal by 10% Off" at bounding box center [772, 444] width 927 height 40
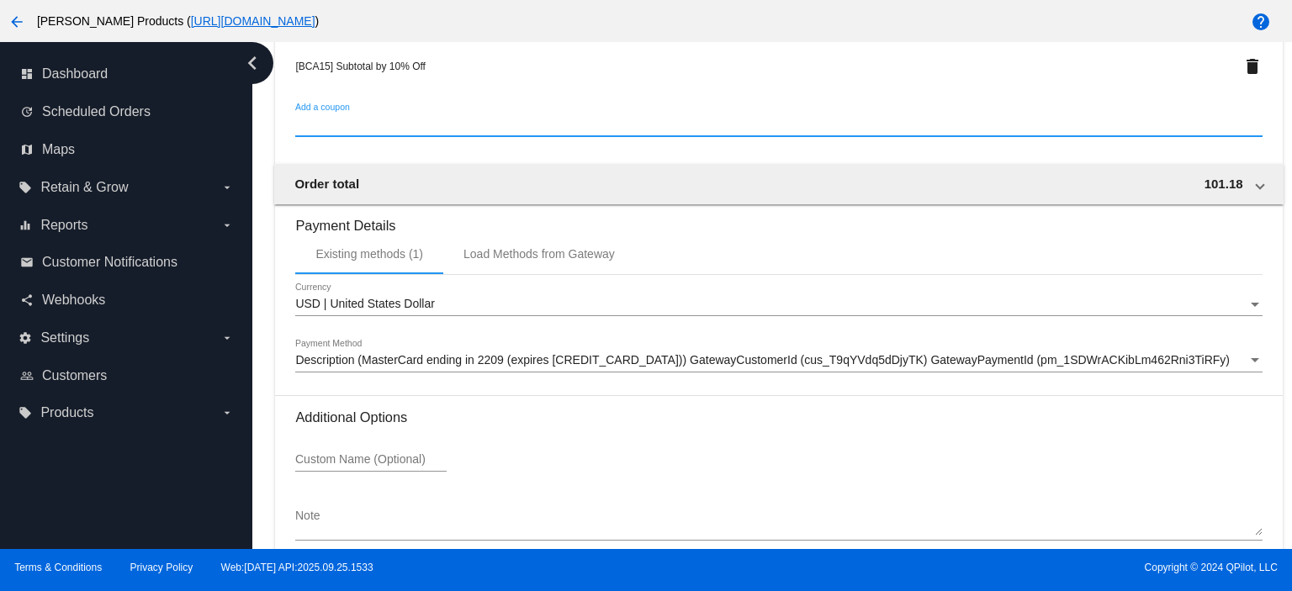
scroll to position [1551, 0]
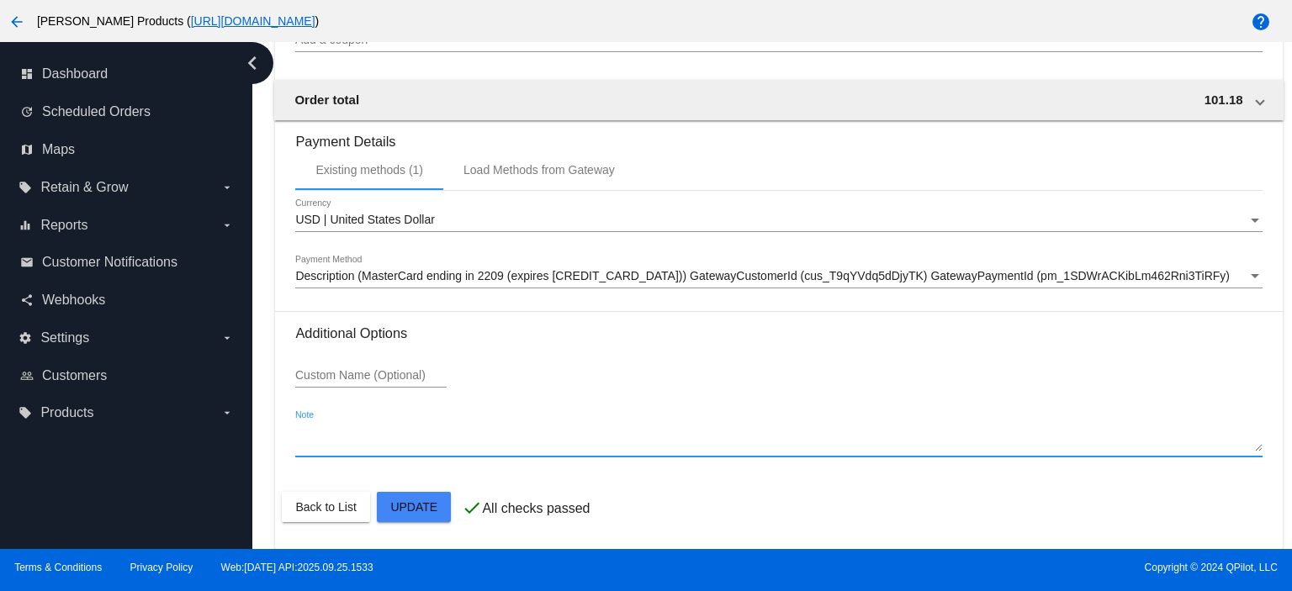
click at [347, 448] on textarea "Note" at bounding box center [778, 439] width 967 height 27
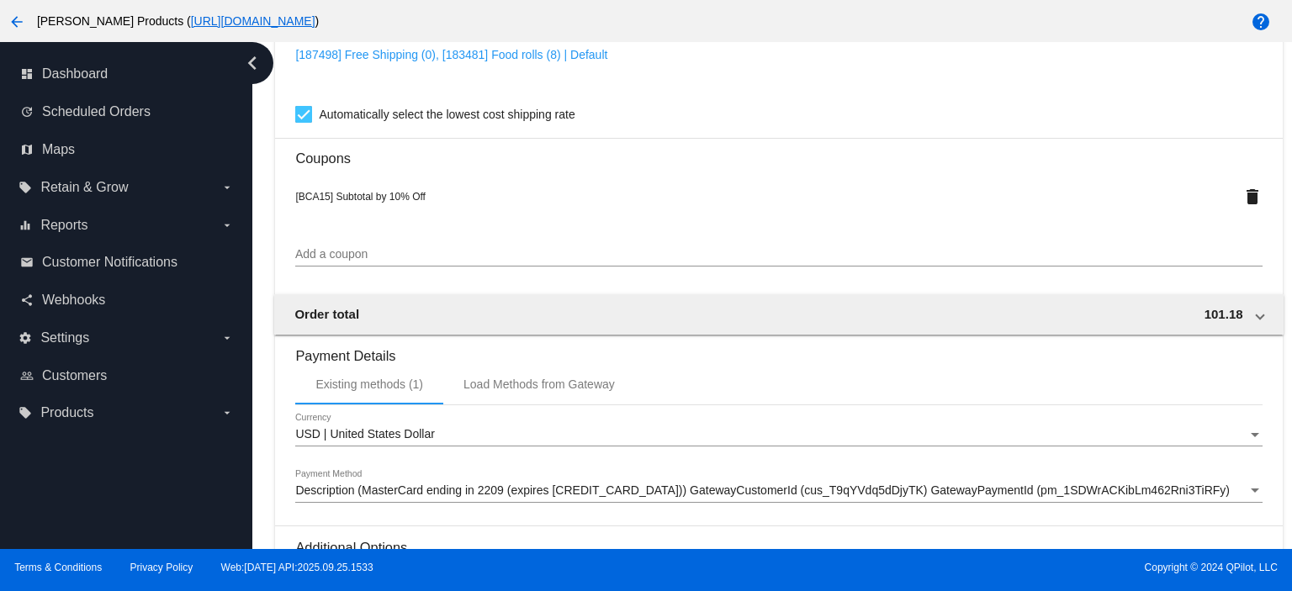
scroll to position [766, 0]
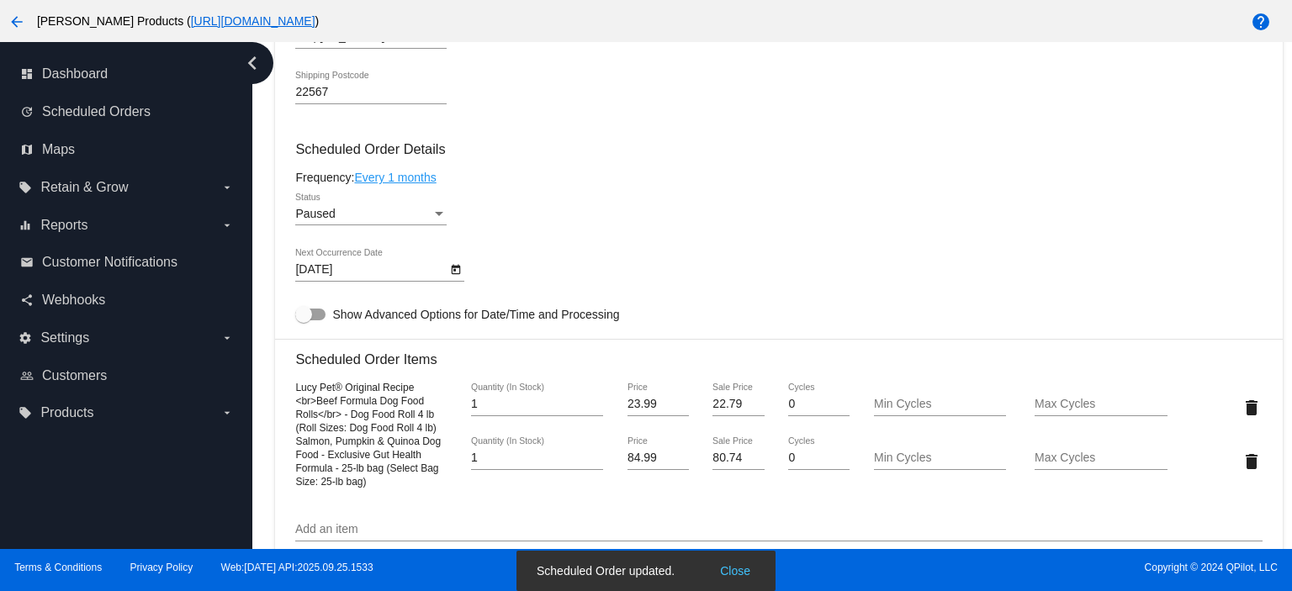
type textarea "BCA and recurring discount total 15%"
click at [331, 220] on span "Paused" at bounding box center [315, 213] width 40 height 13
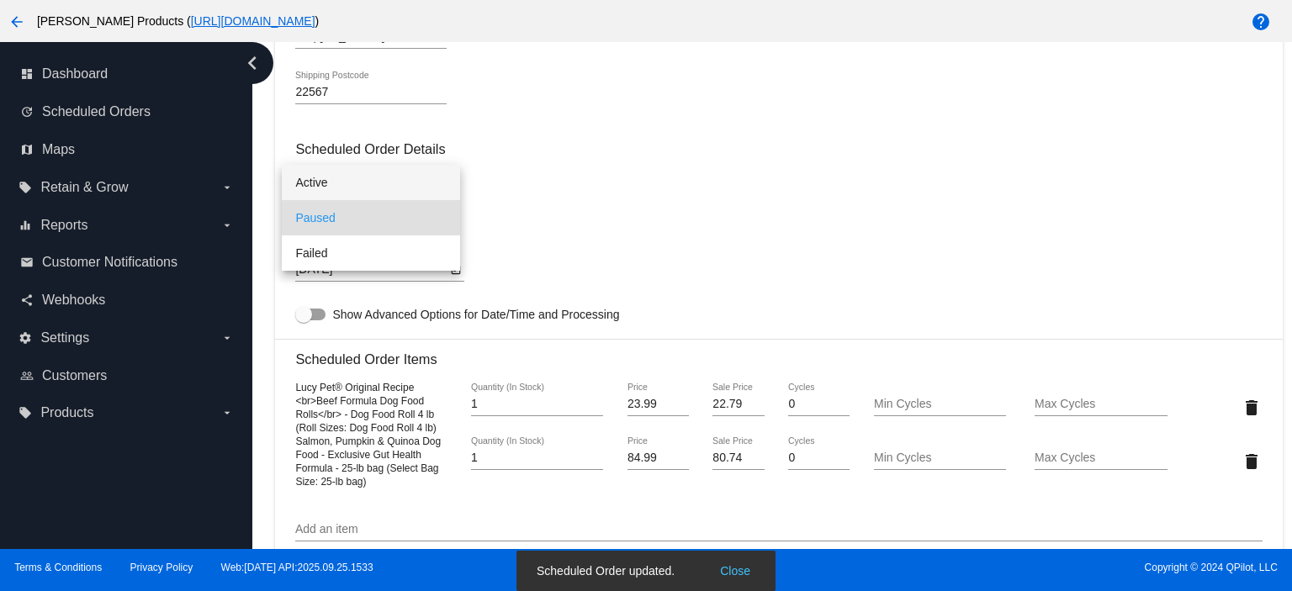
click at [323, 176] on span "Active" at bounding box center [370, 182] width 151 height 35
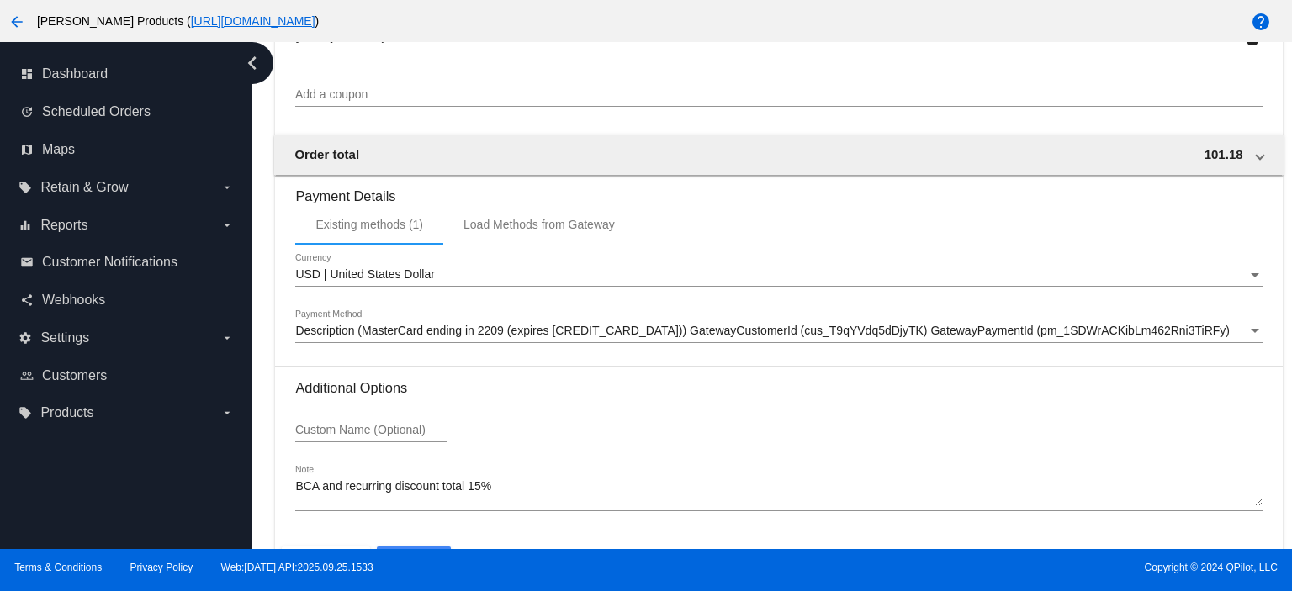
scroll to position [1551, 0]
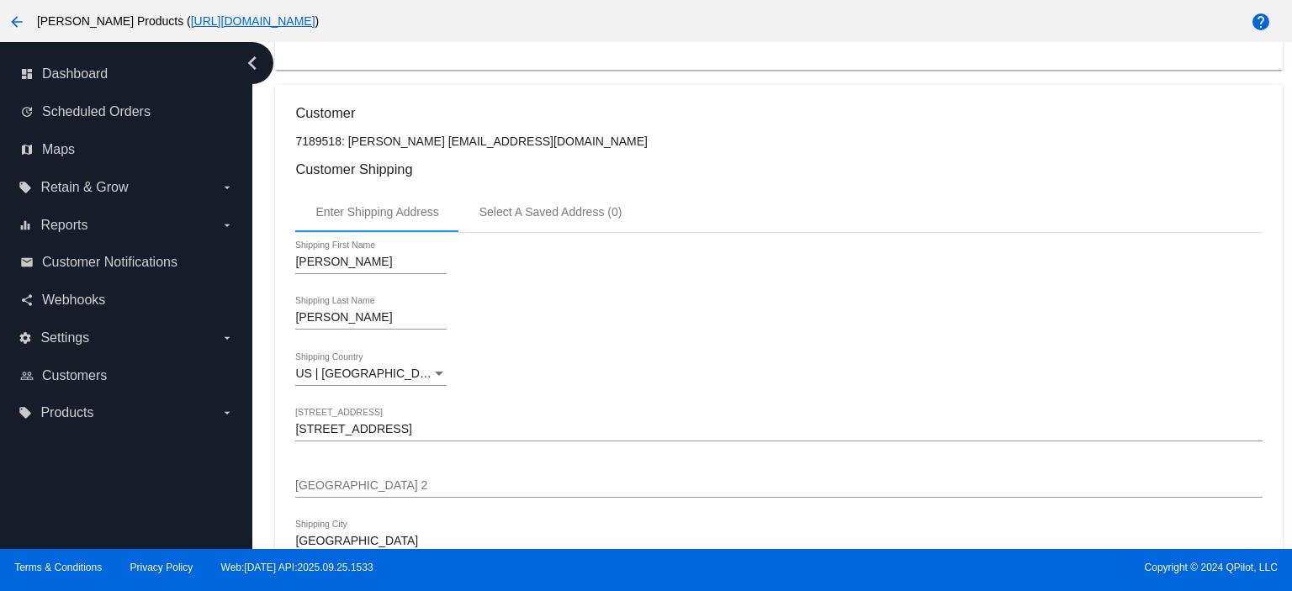
scroll to position [0, 0]
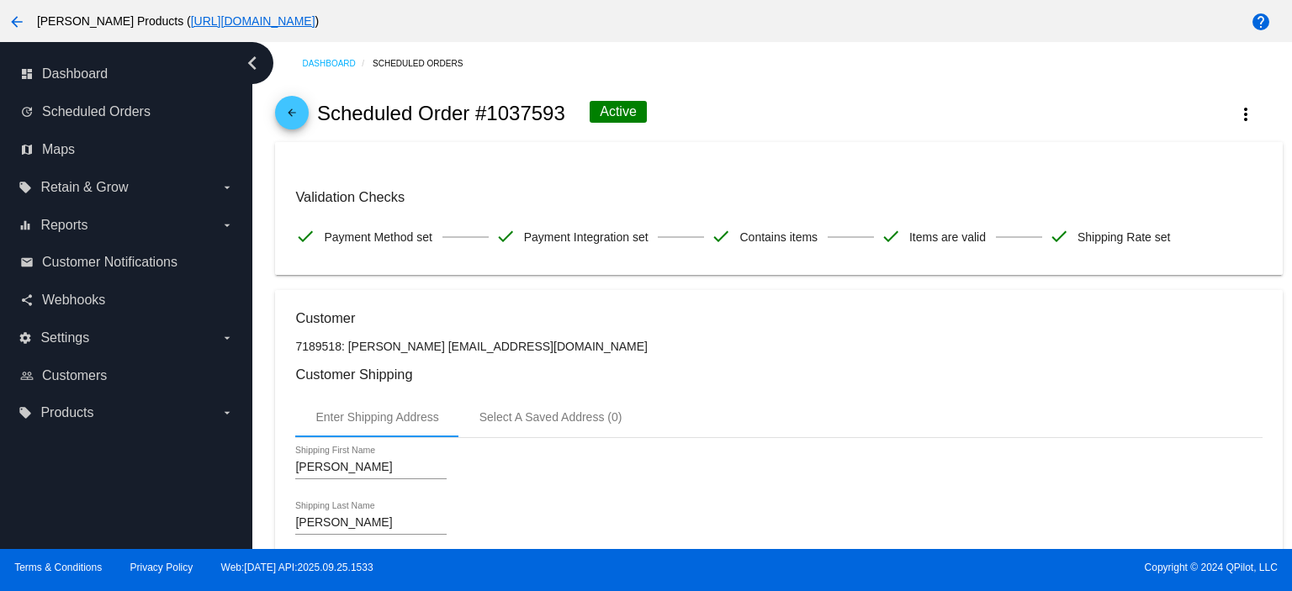
click at [284, 115] on mat-icon "arrow_back" at bounding box center [292, 117] width 20 height 20
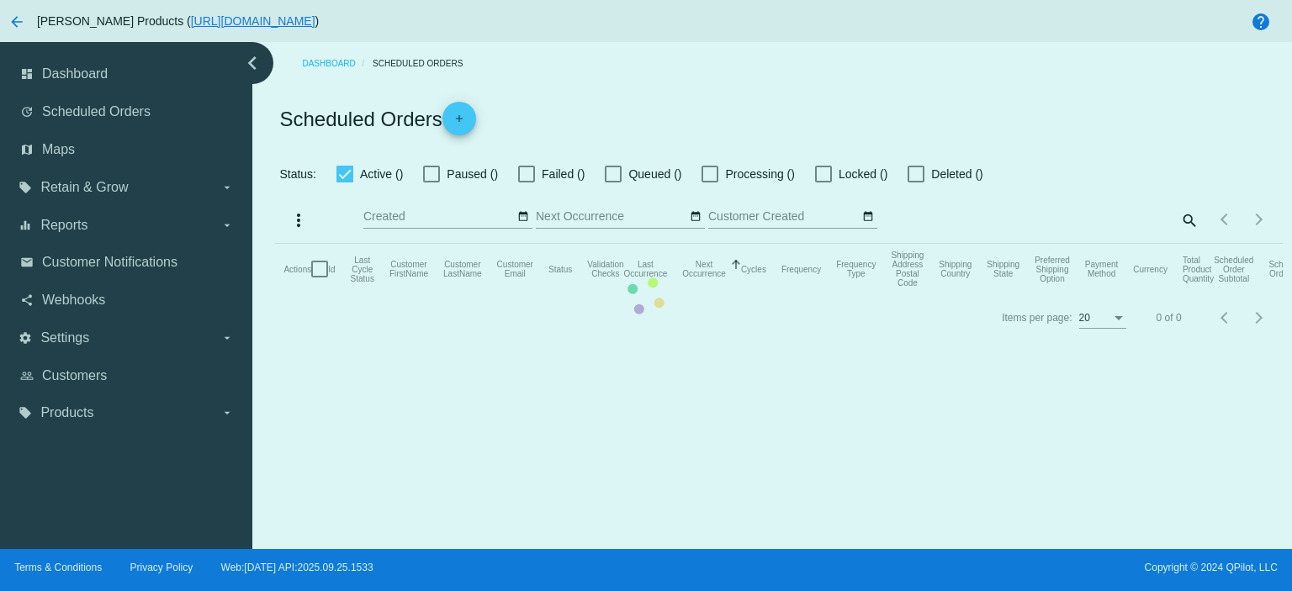
checkbox input "true"
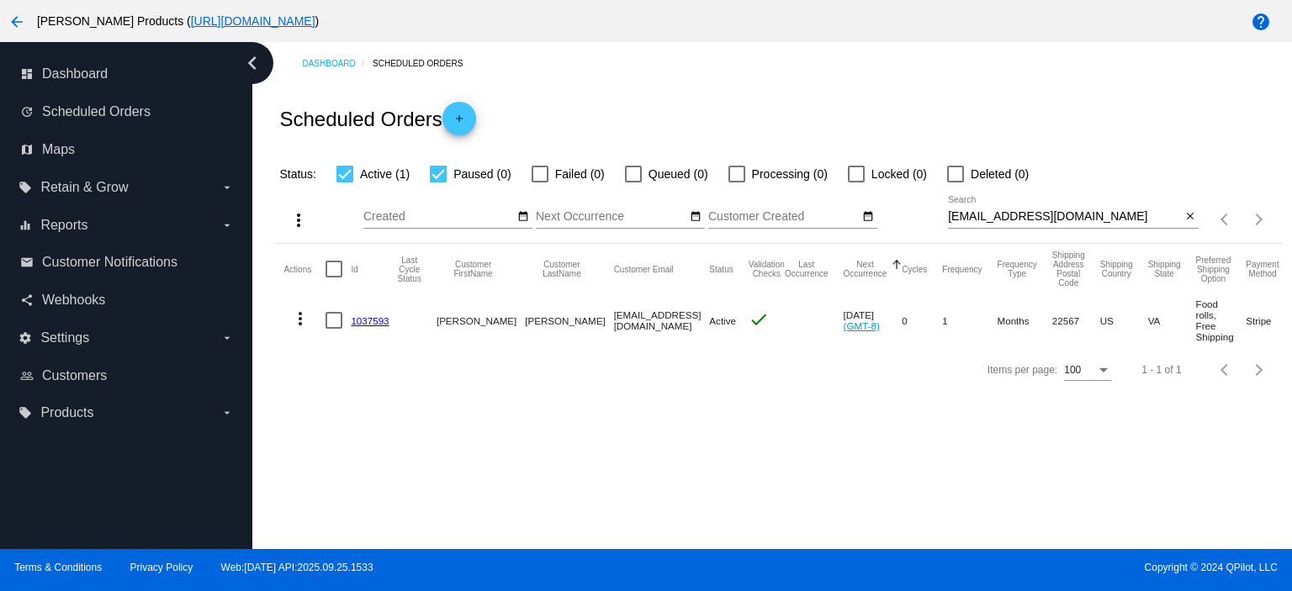
click at [380, 310] on mat-cell "1037593" at bounding box center [374, 320] width 46 height 52
click at [377, 316] on link "1037593" at bounding box center [370, 321] width 38 height 11
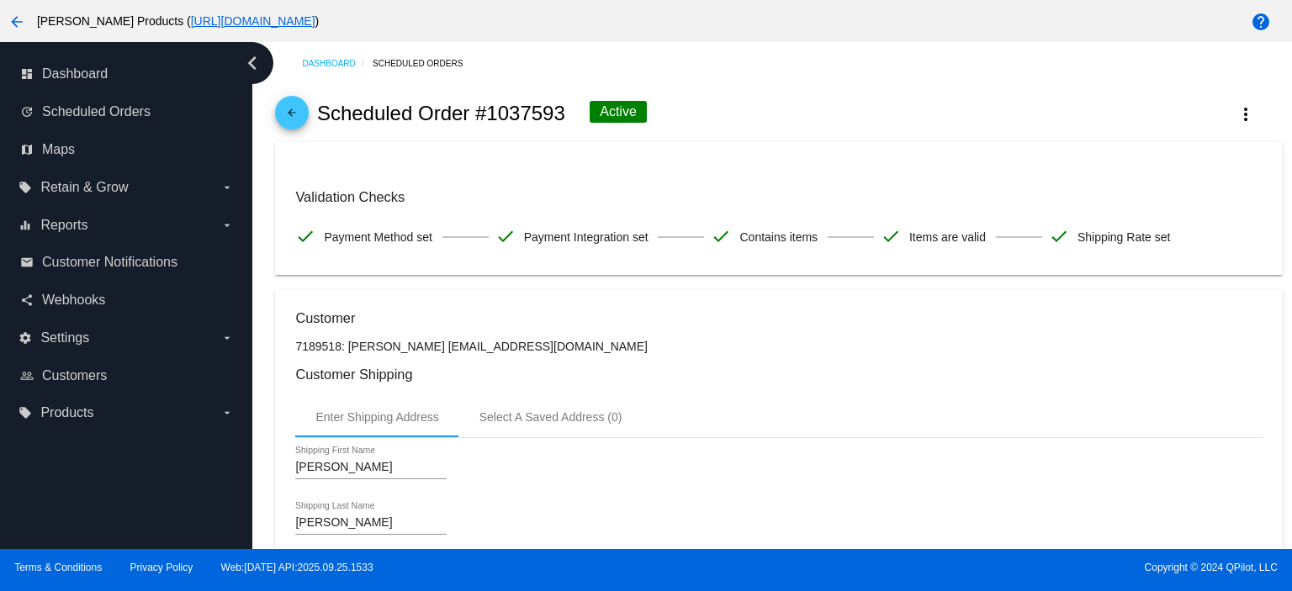
click at [298, 115] on mat-icon "arrow_back" at bounding box center [292, 117] width 20 height 20
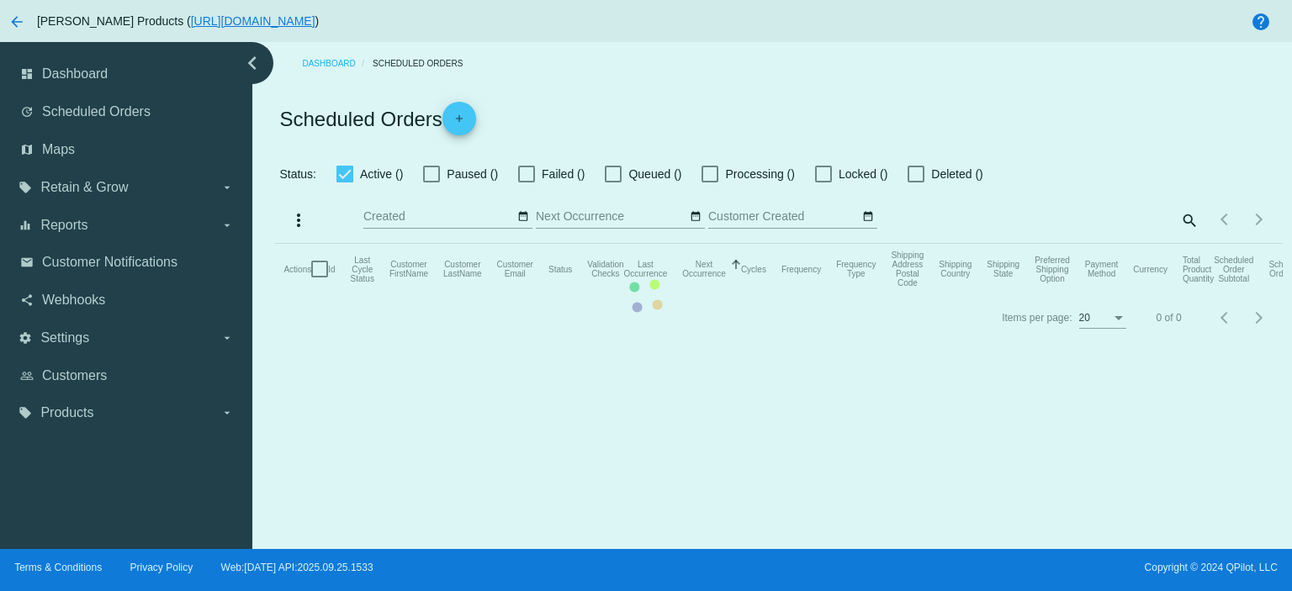
checkbox input "true"
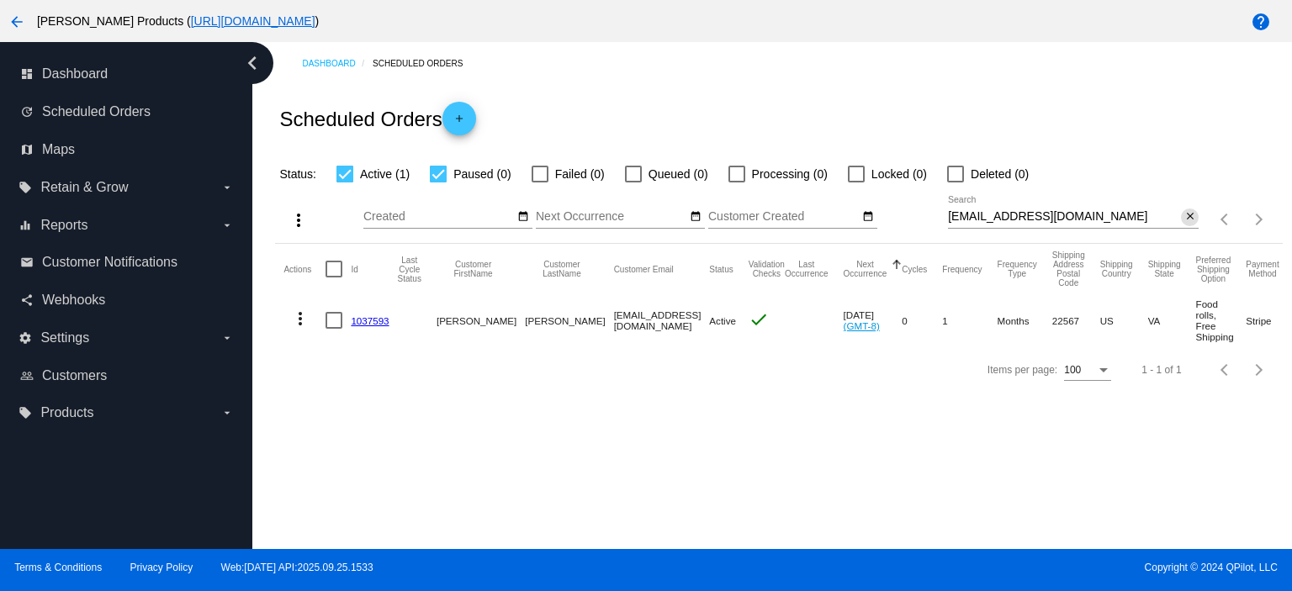
click at [1187, 215] on mat-icon "close" at bounding box center [1191, 216] width 12 height 13
